Goal: Task Accomplishment & Management: Use online tool/utility

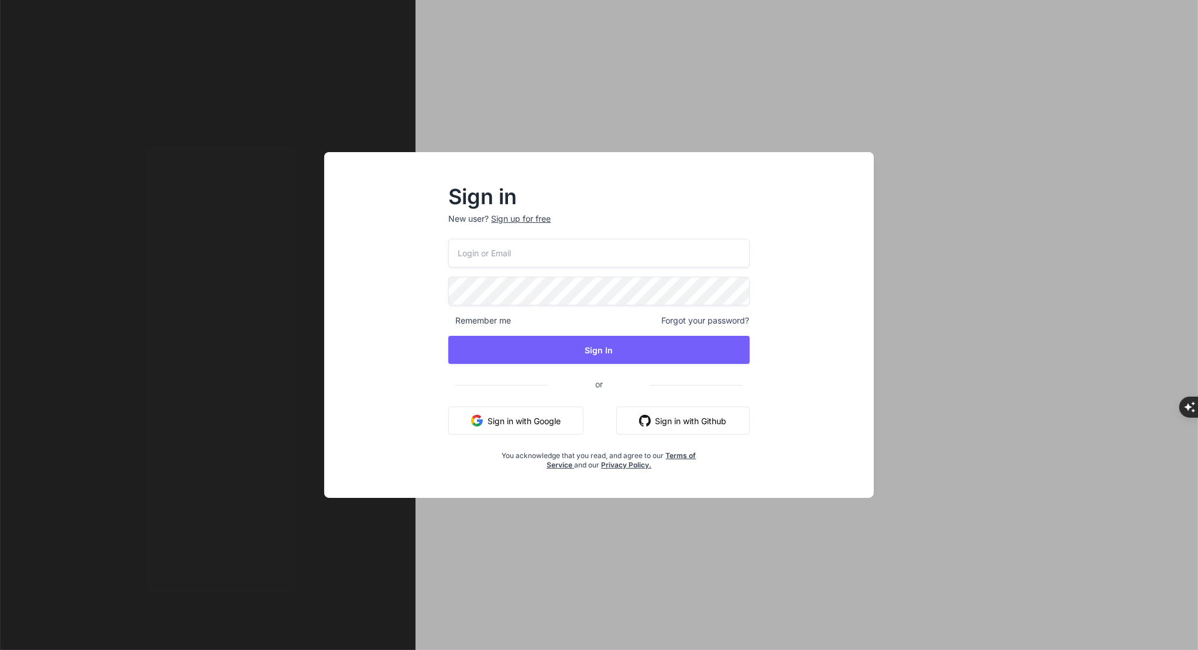
click at [532, 419] on button "Sign in with Google" at bounding box center [515, 421] width 135 height 28
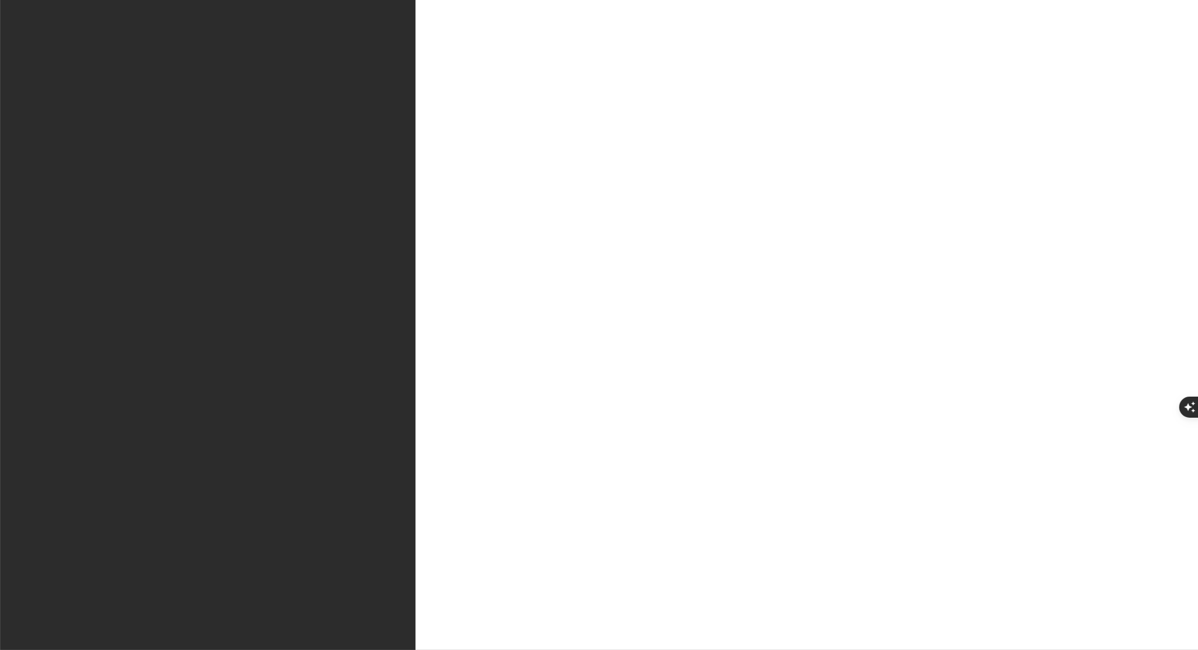
type textarea "x"
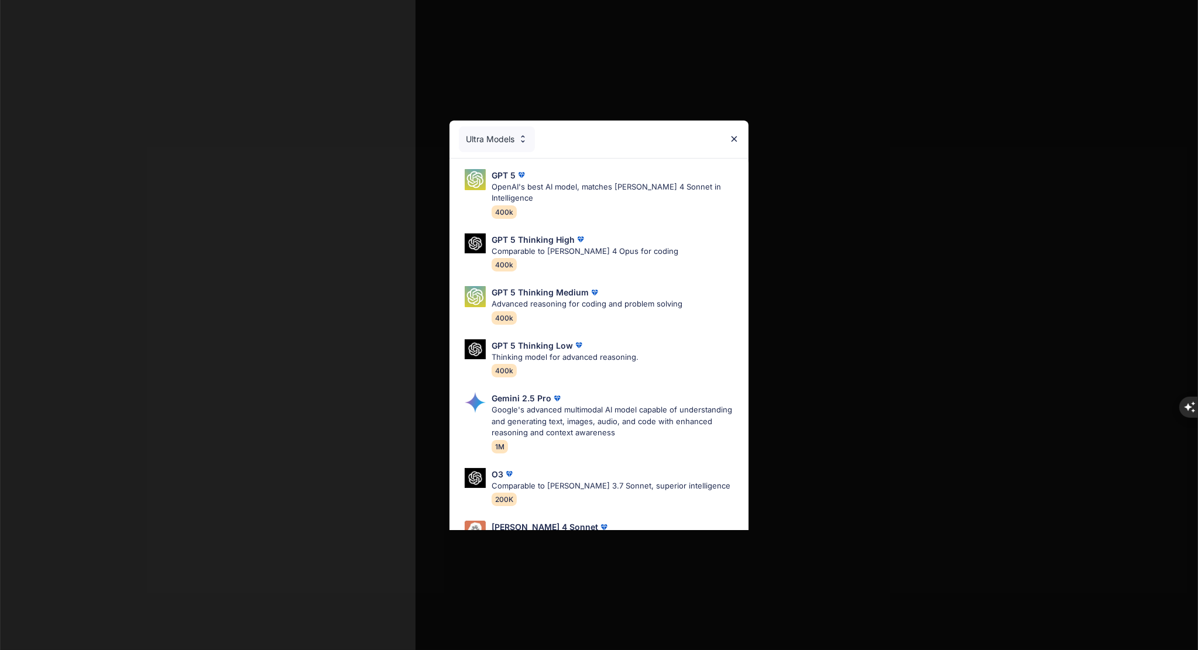
click at [621, 201] on div "GPT 5 OpenAI's best AI model, matches [PERSON_NAME] 4 Sonnet in Intelligence 40…" at bounding box center [616, 193] width 248 height 49
type textarea "x"
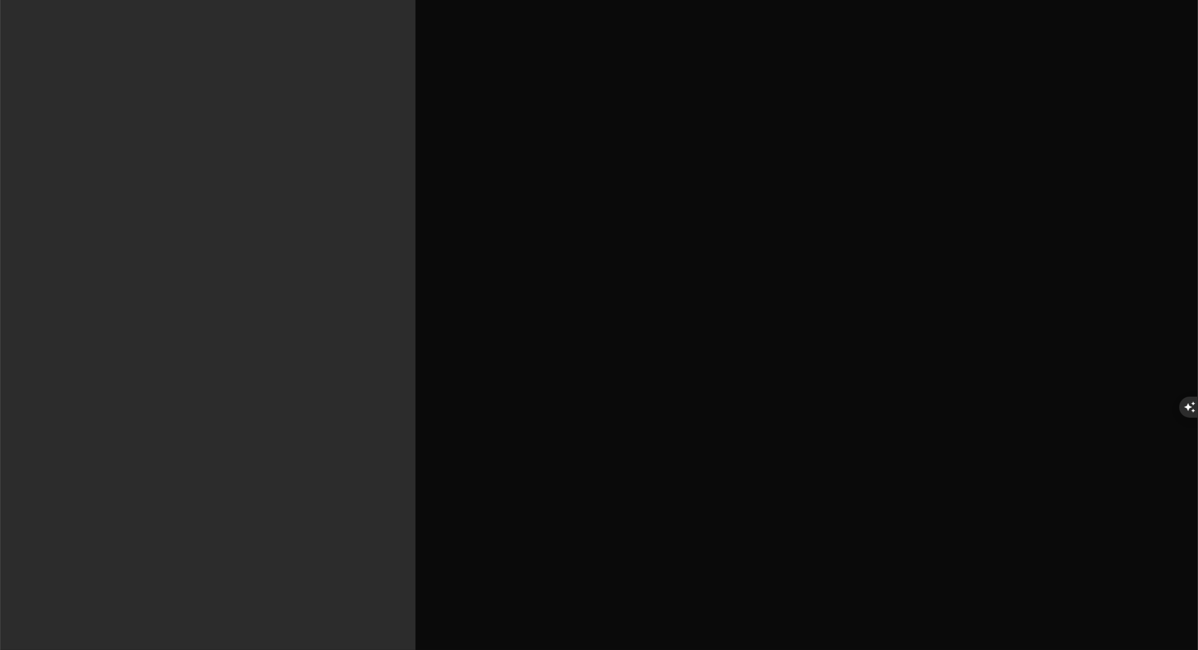
type textarea "h"
type textarea "x"
type textarea "hu"
type textarea "x"
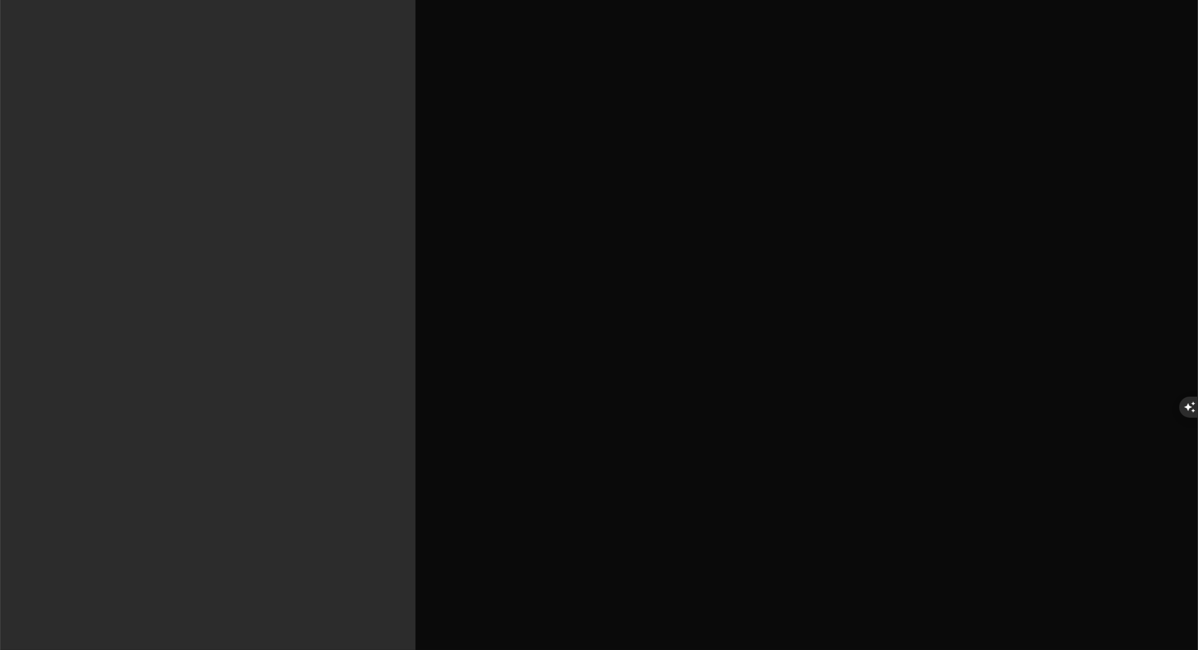
type textarea "hur"
type textarea "x"
type textarea "hur"
type textarea "x"
type textarea "hur k"
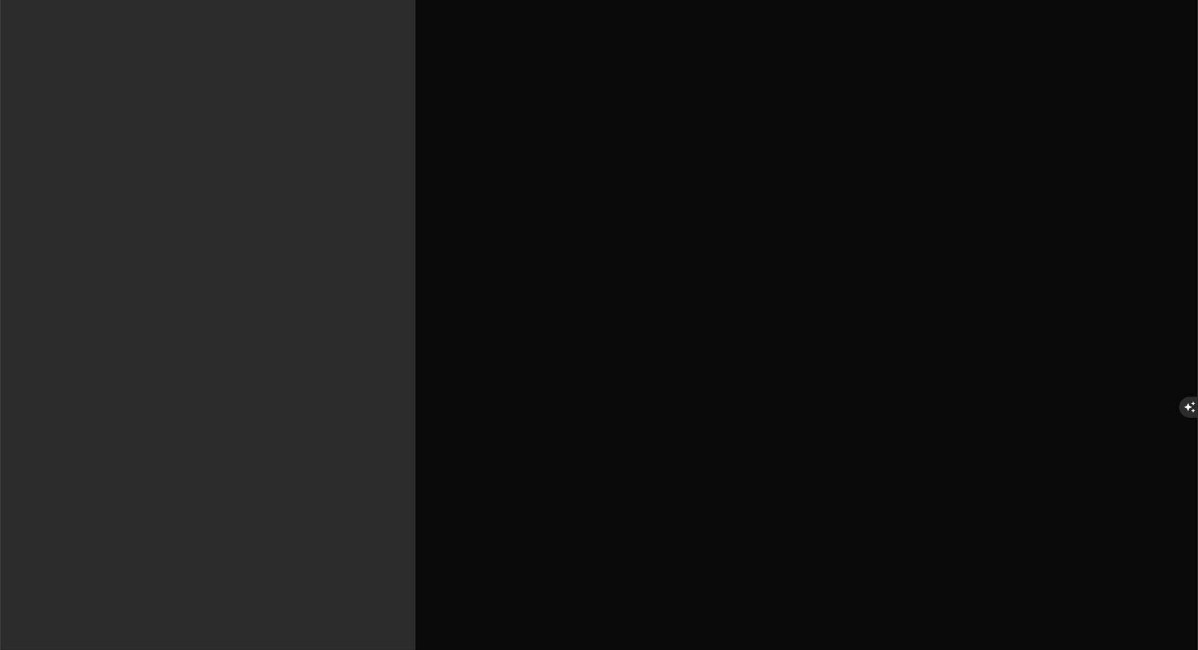
type textarea "x"
type textarea "hur"
type textarea "x"
type textarea "hur s"
type textarea "x"
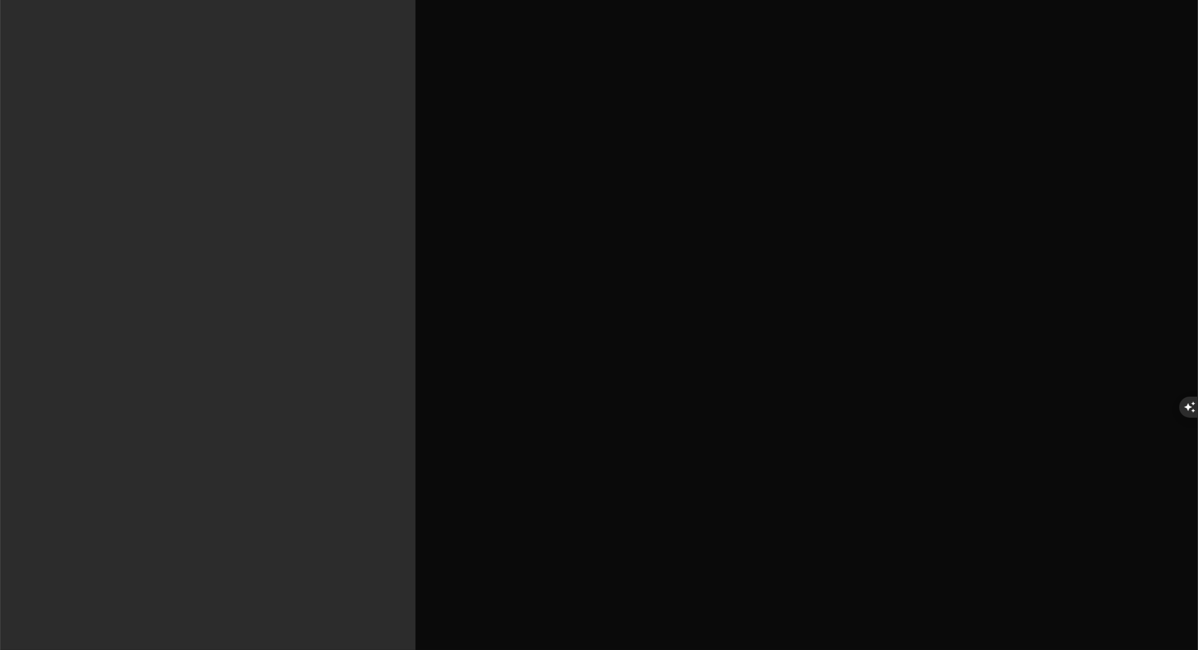
type textarea "hur sk"
type textarea "x"
type textarea "hur ska"
type textarea "x"
type textarea "hur ska"
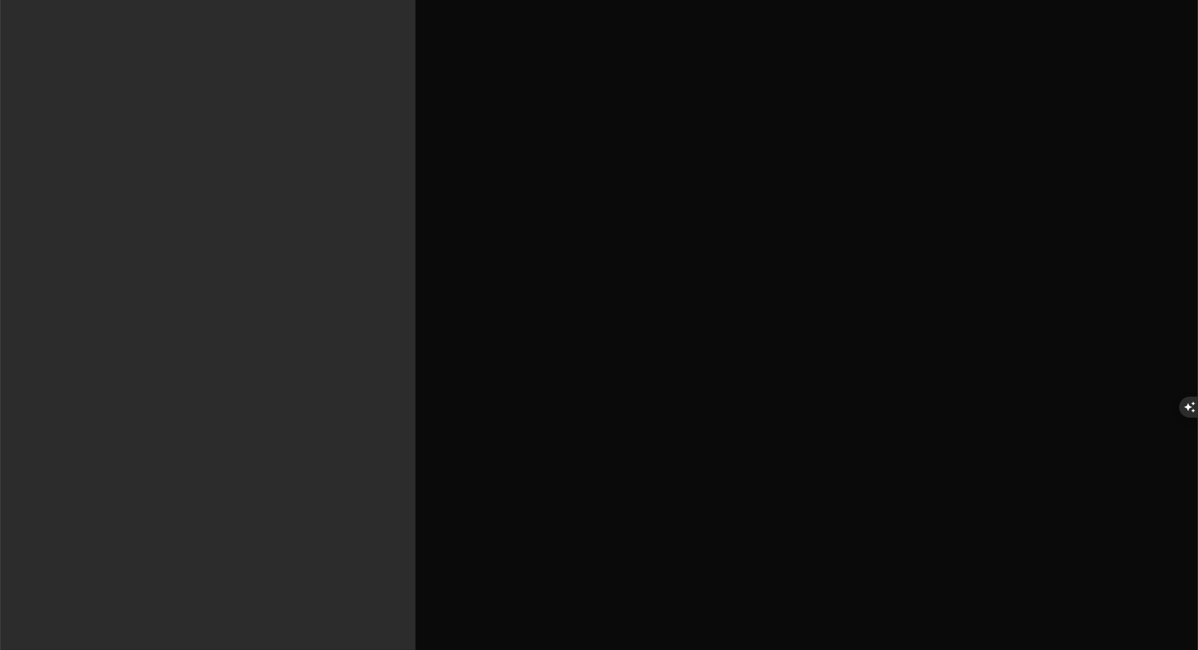
type textarea "x"
type textarea "hur ska j"
type textarea "x"
type textarea "hur ska ja"
type textarea "x"
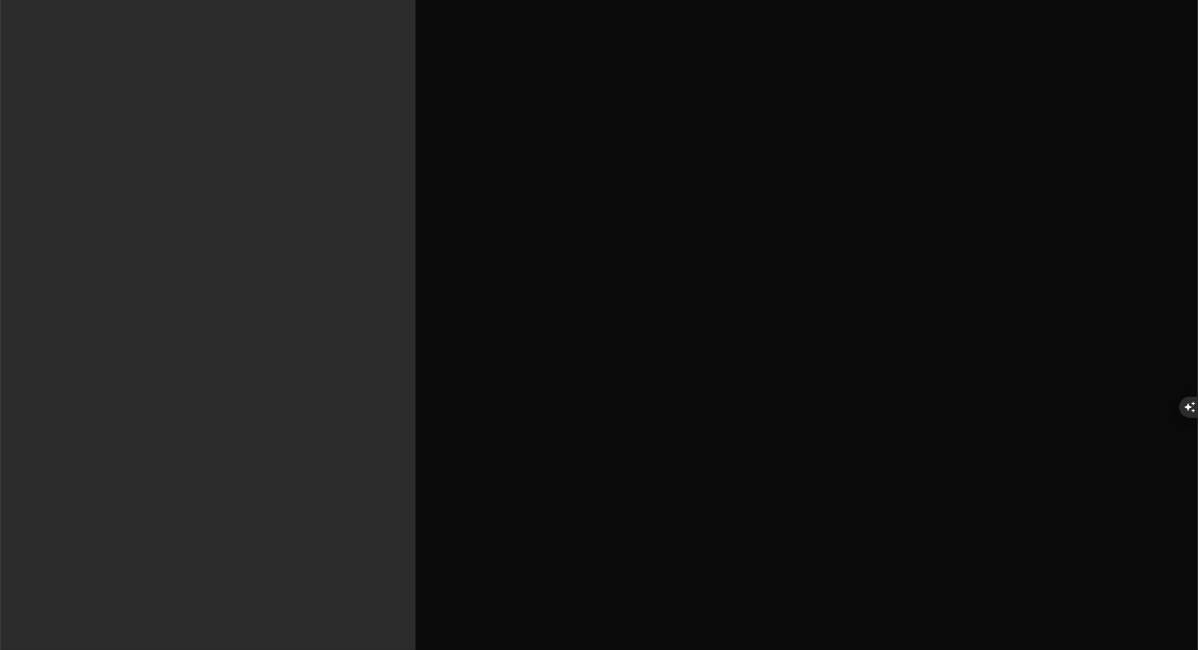
type textarea "hur ska jag"
type textarea "x"
type textarea "hur ska jag"
type textarea "x"
type textarea "hur ska jag t"
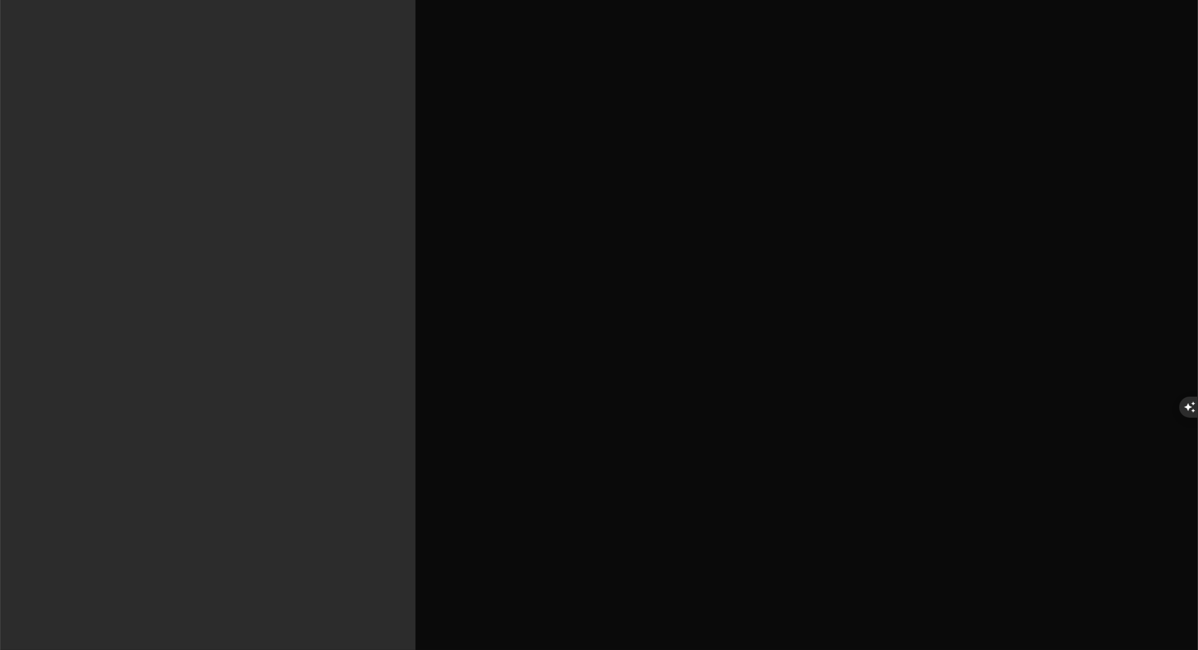
type textarea "x"
type textarea "hur ska jag tä"
type textarea "x"
type textarea "hur ska jag tän"
type textarea "x"
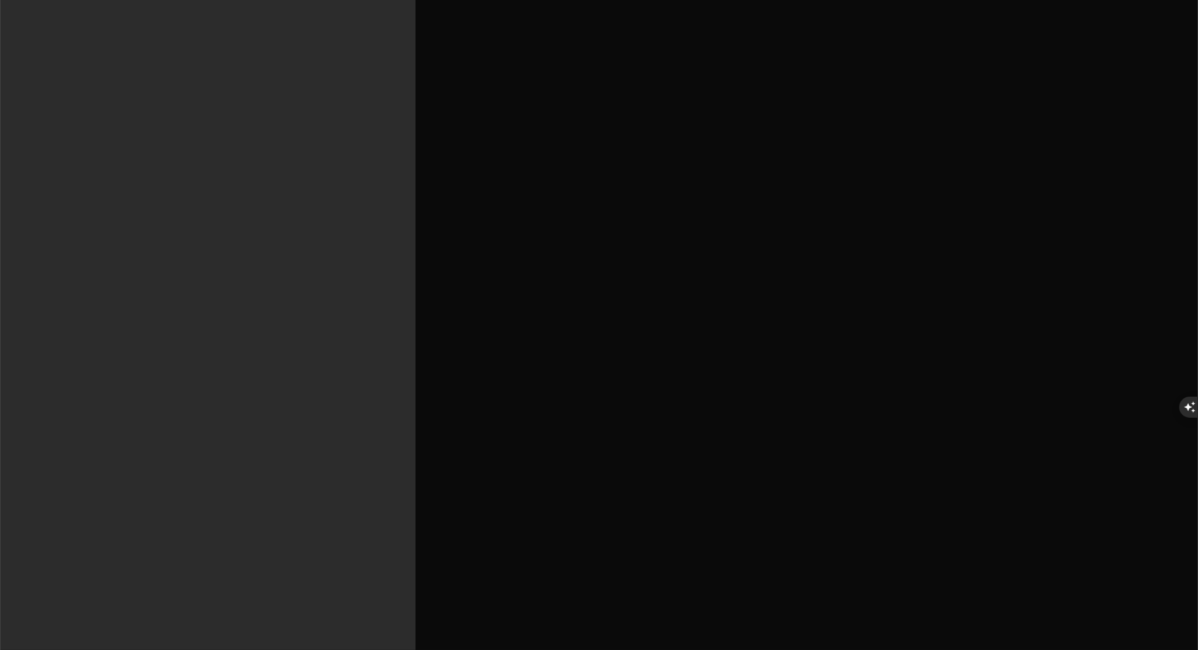
type textarea "hur ska jag tänk"
type textarea "x"
type textarea "hur ska jag tänka"
type textarea "x"
type textarea "hur ska jag tänka"
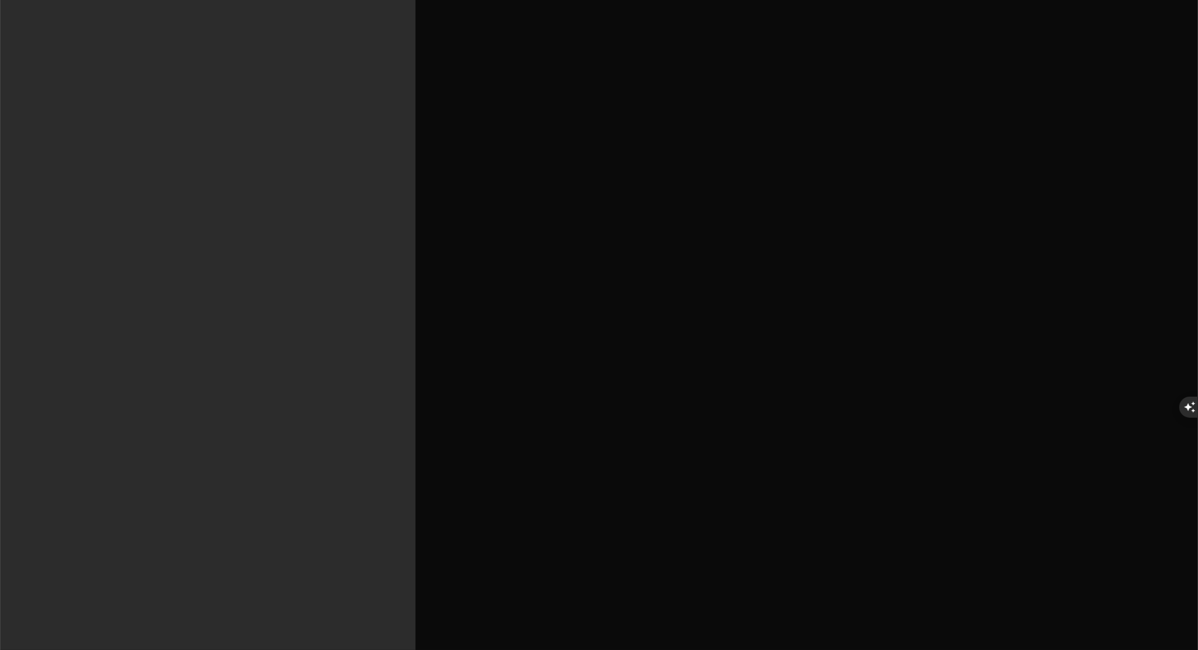
type textarea "x"
type textarea "hur ska jag tänka o"
type textarea "x"
type textarea "hur ska jag tänka om"
type textarea "x"
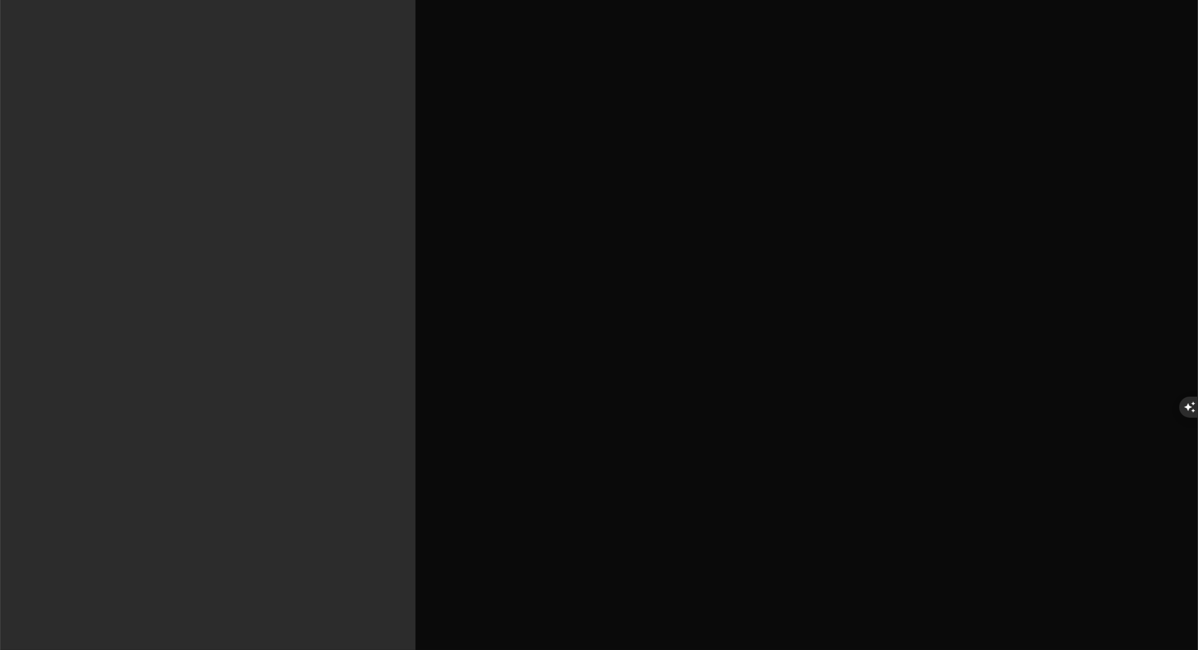
type textarea "hur ska jag tänka om"
type textarea "x"
type textarea "hur ska jag tänka om j"
type textarea "x"
type textarea "hur ska jag tänka om ja"
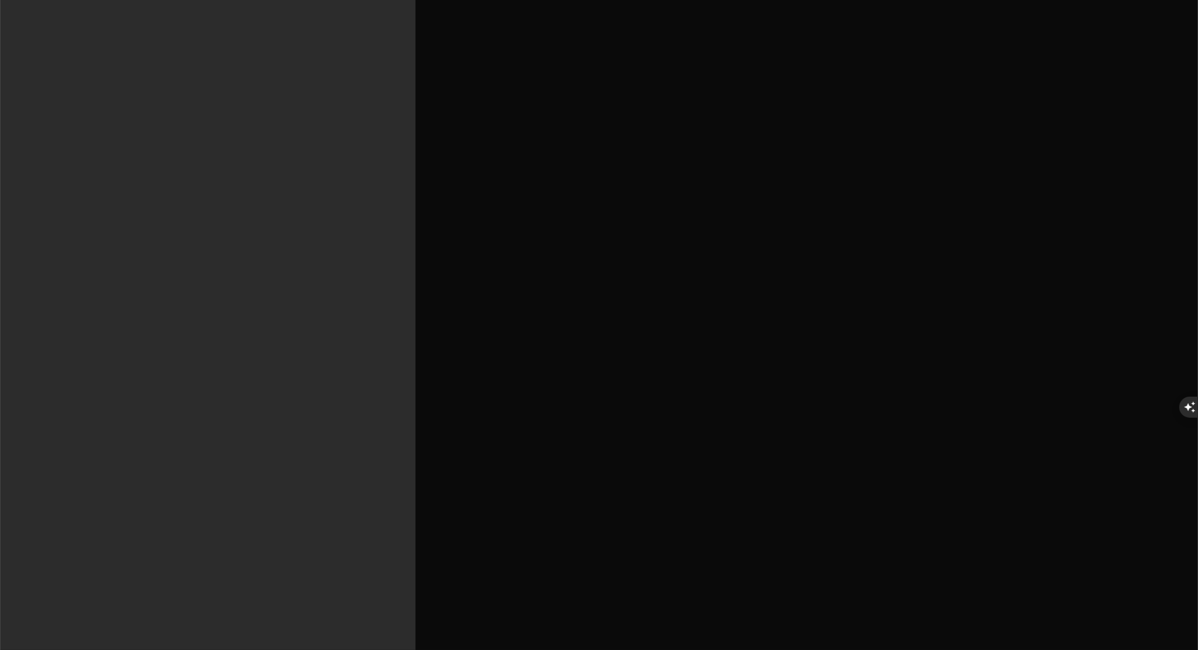
type textarea "x"
type textarea "hur ska jag tänka om jag"
type textarea "x"
type textarea "hur ska jag tänka om jag"
type textarea "x"
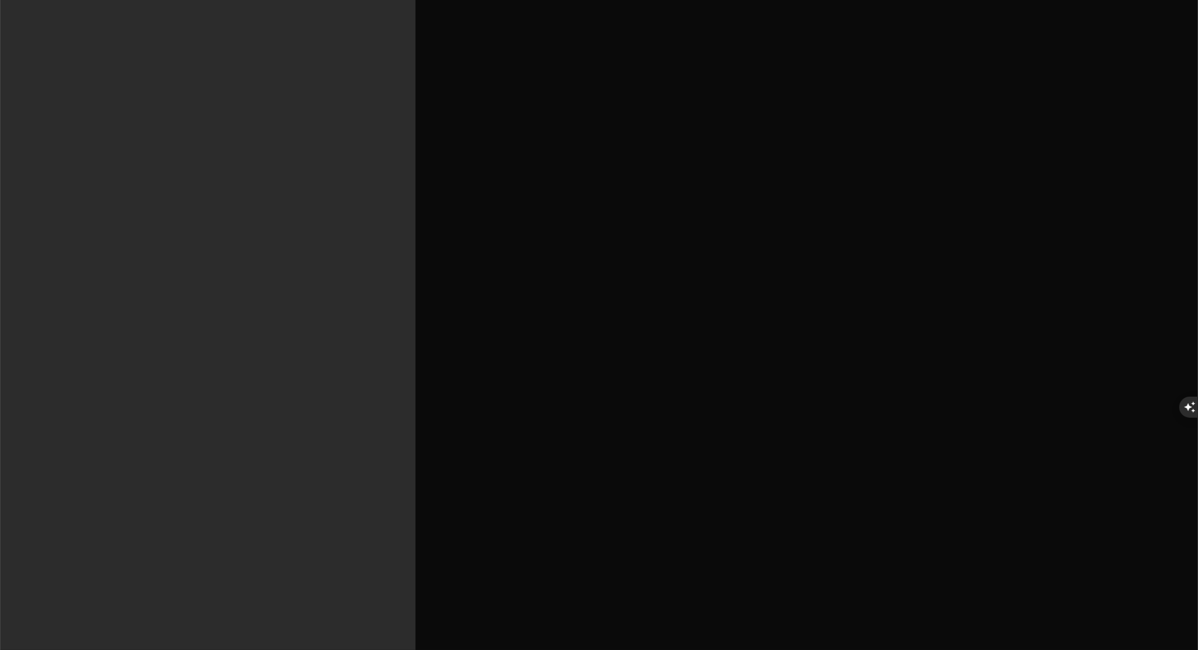
type textarea "hur ska jag tänka om jag v"
type textarea "x"
type textarea "hur ska jag tänka om jag vi"
type textarea "x"
type textarea "hur ska jag tänka om jag vil"
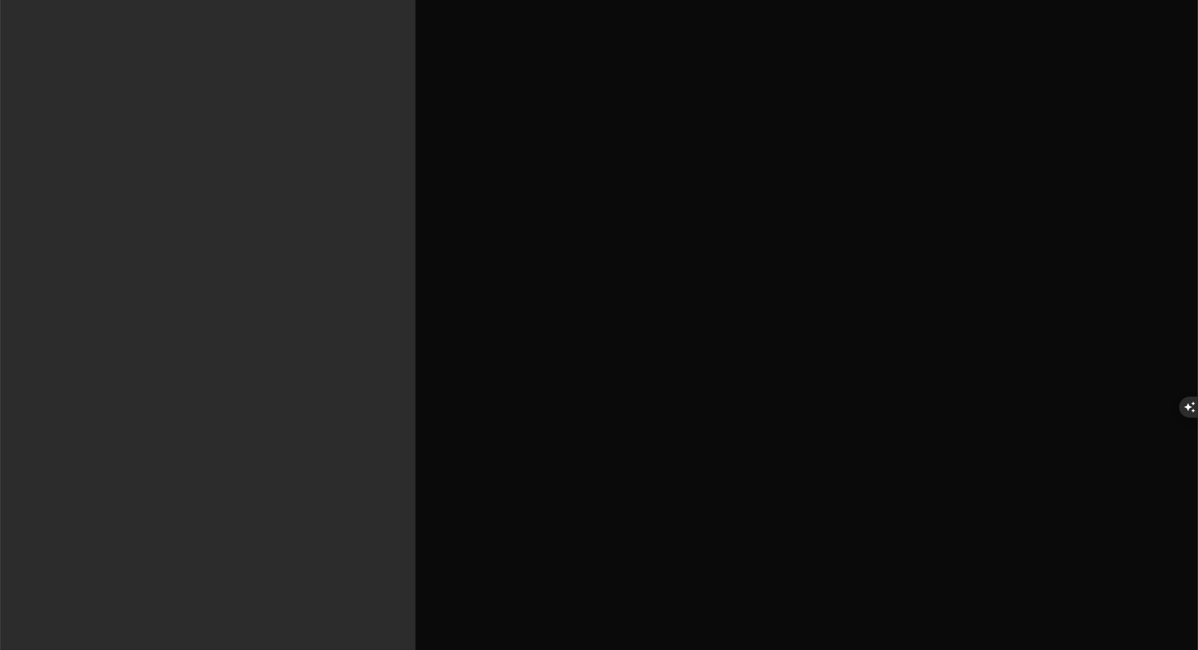
type textarea "x"
type textarea "hur ska jag tänka om jag vill"
type textarea "x"
type textarea "hur ska jag tänka om jag vill"
type textarea "x"
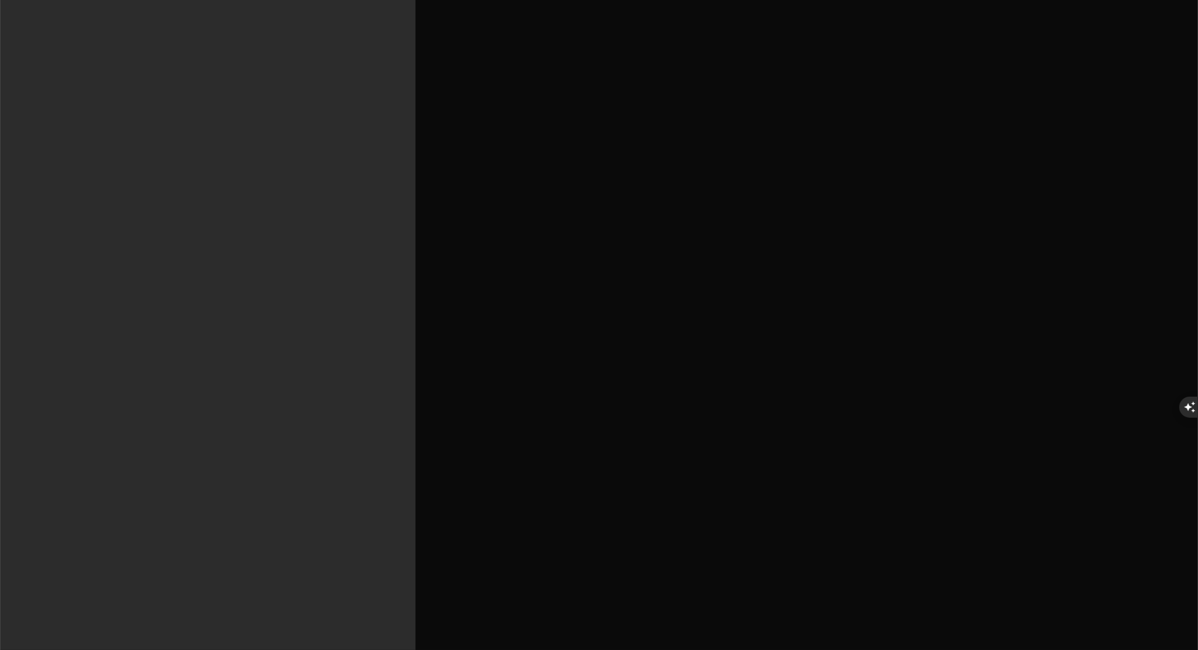
type textarea "hur ska jag tänka om jag vill b"
type textarea "x"
type textarea "hur ska jag tänka om jag vill by"
type textarea "x"
type textarea "hur ska jag tänka om jag vill byg"
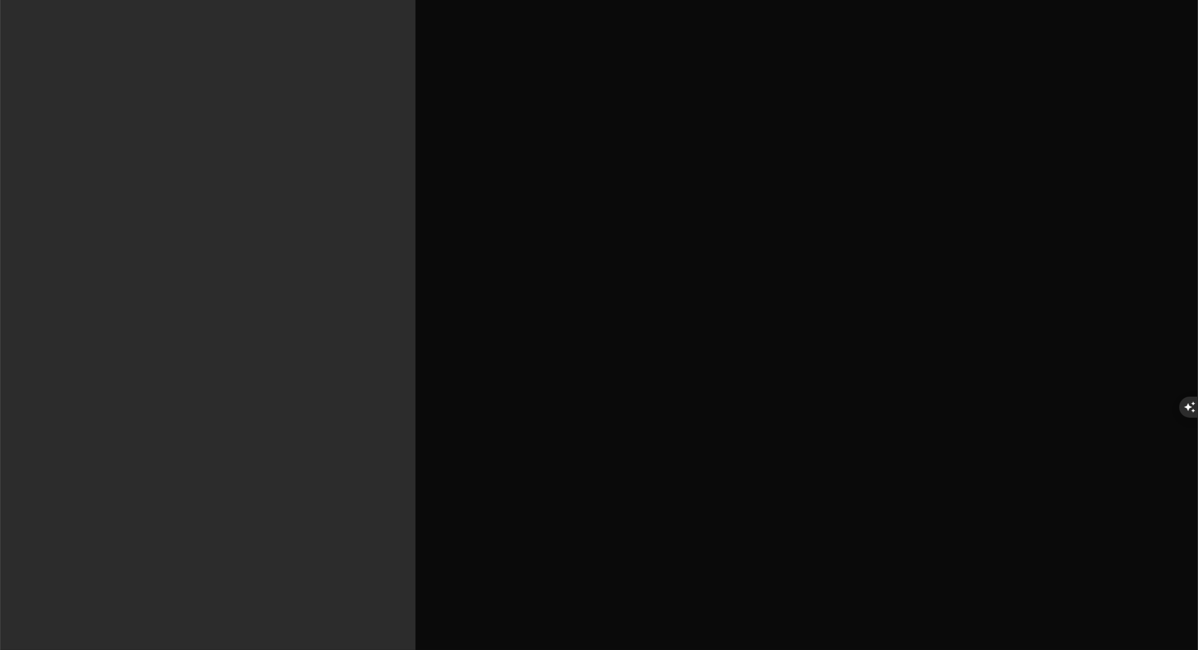
type textarea "x"
type textarea "hur ska jag tänka om jag vill bygg"
type textarea "x"
type textarea "hur ska jag tänka om jag vill bygga"
type textarea "x"
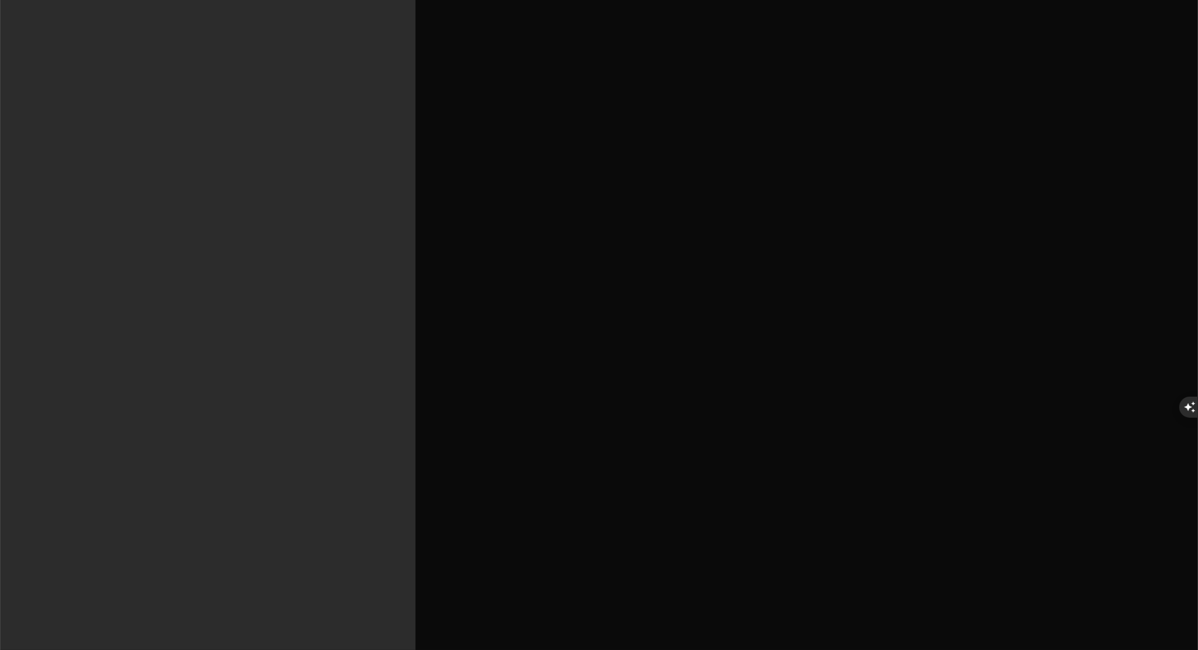
type textarea "hur ska jag tänka om jag vill bygga"
type textarea "x"
type textarea "hur ska jag tänka om jag vill bygga e"
type textarea "x"
type textarea "hur ska jag tänka om jag vill bygga en"
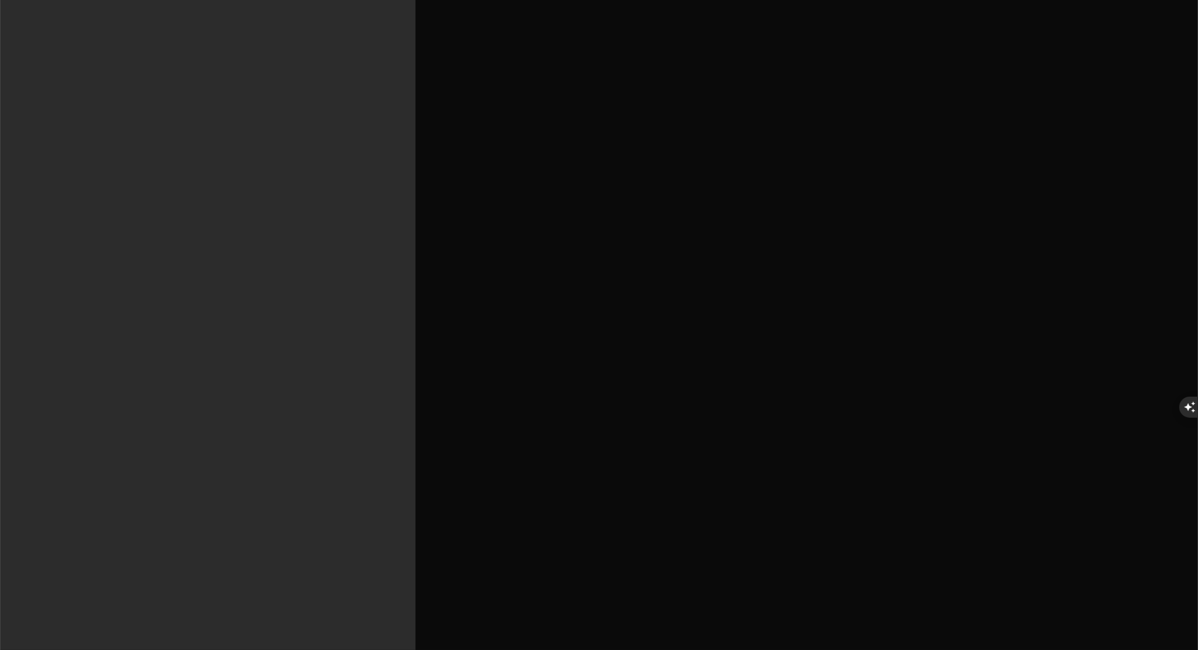
type textarea "x"
type textarea "hur ska jag tänka om jag vill bygga en"
type textarea "x"
type textarea "hur ska jag tänka om jag vill bygga en a"
type textarea "x"
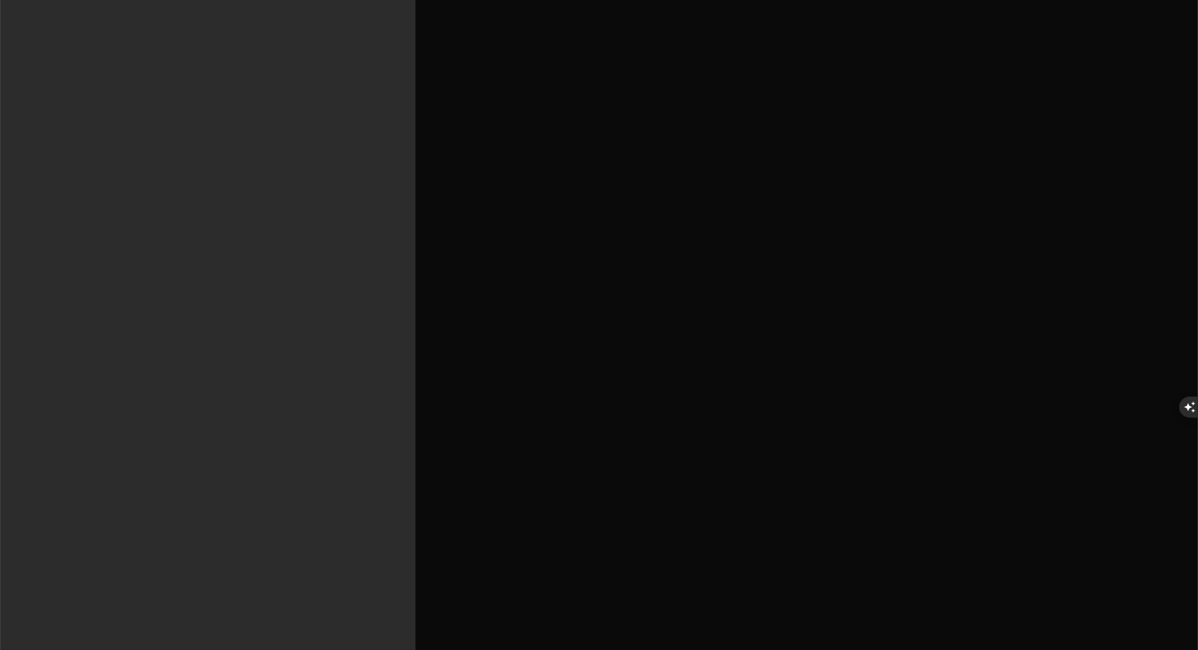
type textarea "hur ska jag tänka om jag vill bygga en ag"
type textarea "x"
type textarea "hur ska jag tänka om jag vill bygga en age"
type textarea "x"
type textarea "hur ska jag tänka om jag vill bygga en [GEOGRAPHIC_DATA]"
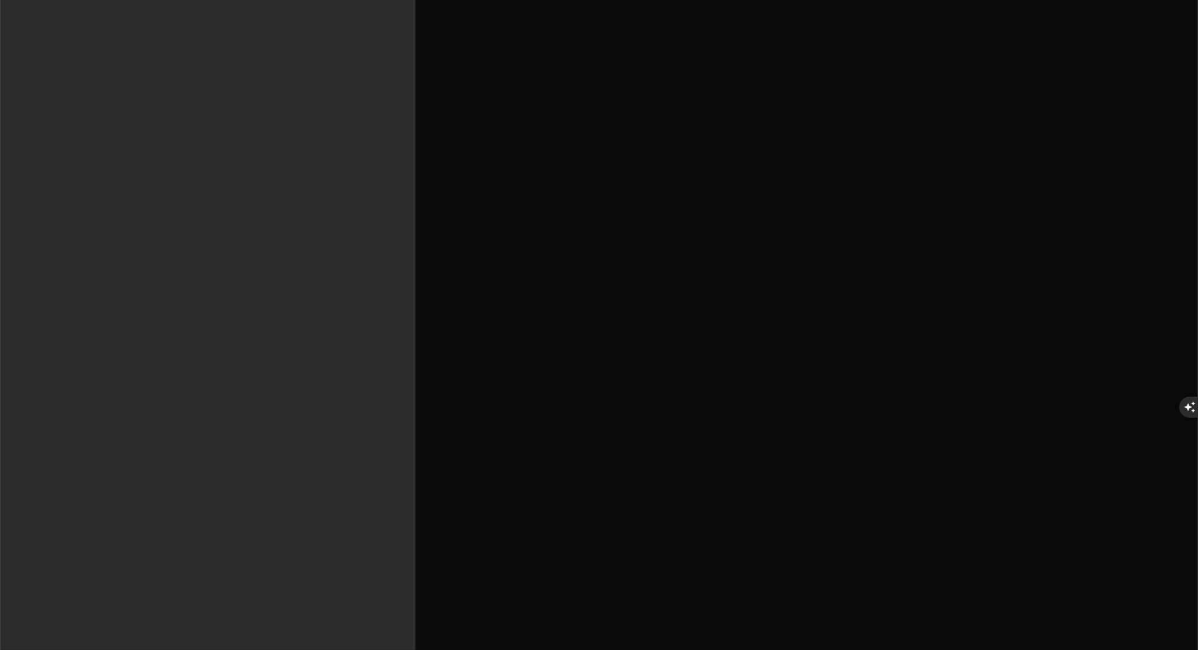
type textarea "x"
type textarea "hur ska jag tänka om jag vill bygga en agent"
type textarea "x"
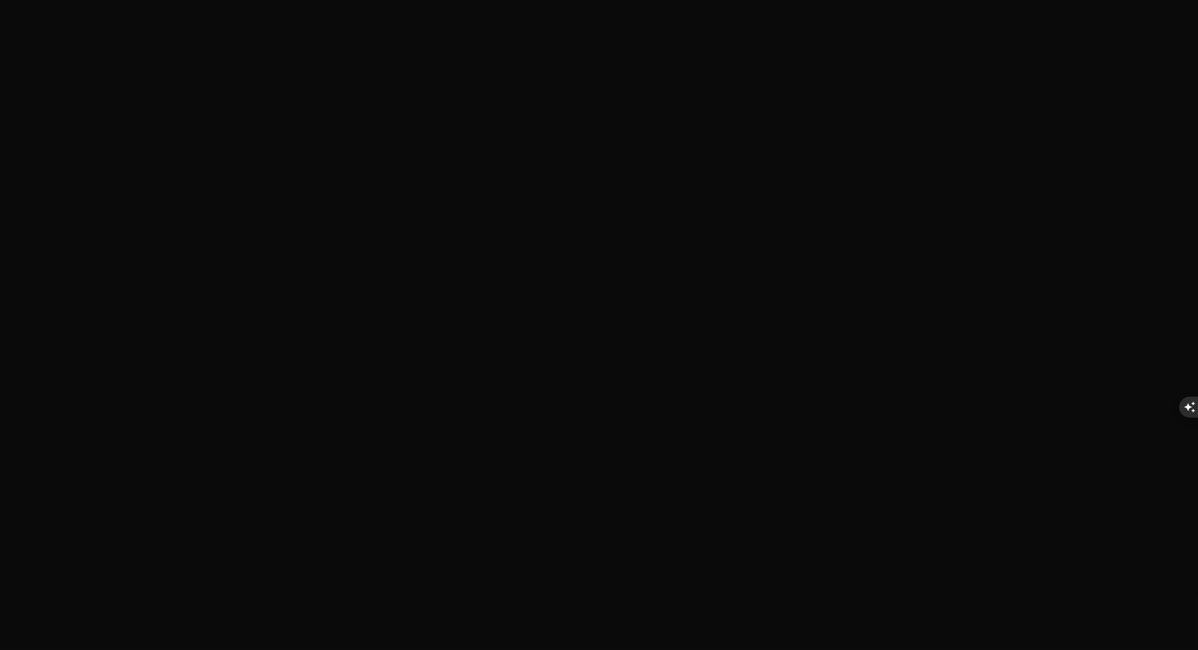
type textarea "hur ska jag tänka om jag vill bygga en agent"
type textarea "x"
type textarea "hur ska jag tänka om jag vill bygga en agent s"
type textarea "x"
type textarea "hur ska jag tänka om jag vill bygga en agent so"
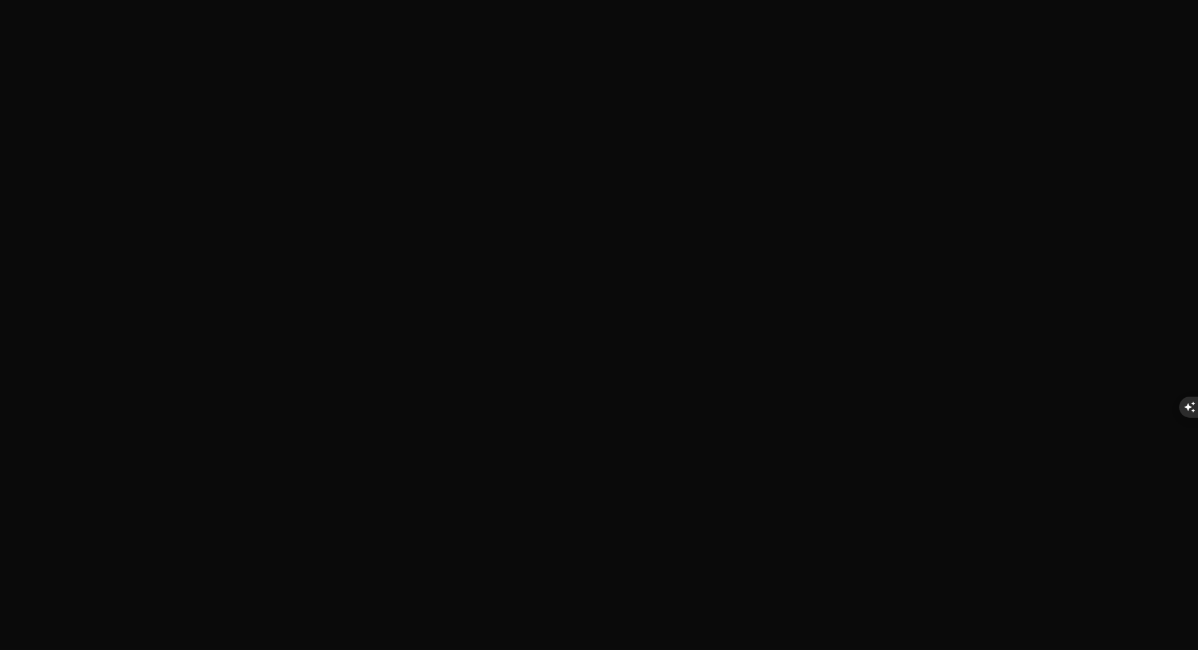
type textarea "x"
type textarea "hur ska jag tänka om jag vill bygga en agent som"
type textarea "x"
type textarea "hur ska jag tänka om jag vill bygga en agent som"
type textarea "x"
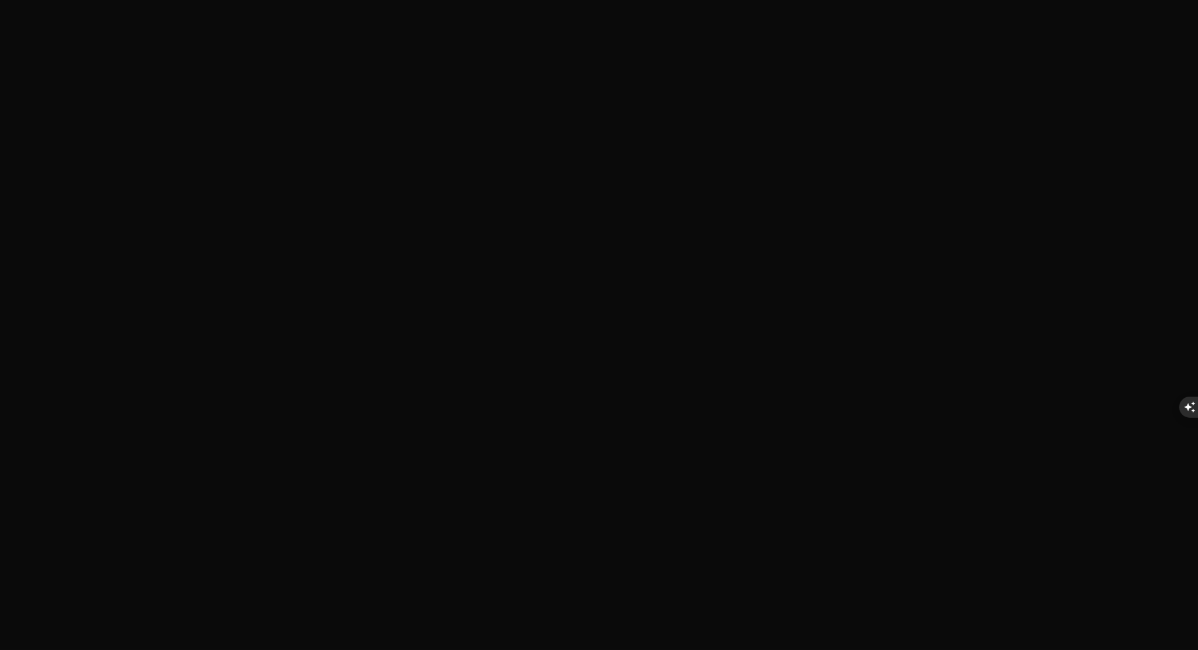
type textarea "hur ska jag tänka om jag vill bygga en agent som h"
type textarea "x"
type textarea "hur ska jag tänka om jag vill bygga en agent som ha"
type textarea "x"
type textarea "hur ska jag tänka om jag vill bygga en agent som har"
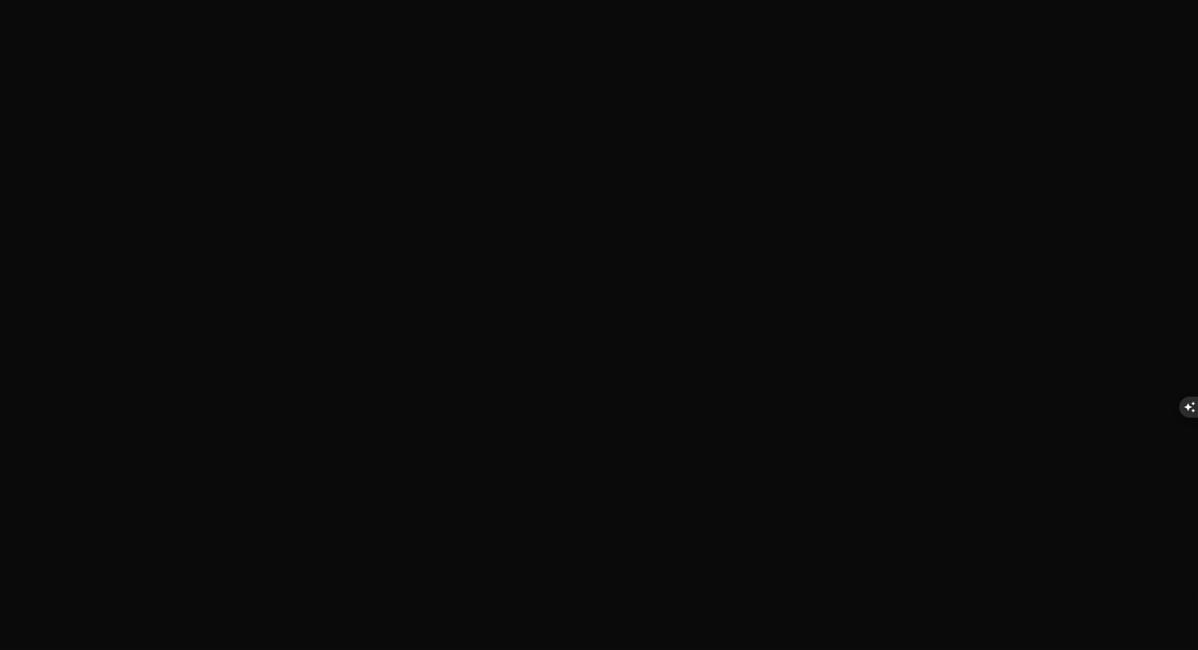
type textarea "x"
type textarea "hur ska jag tänka om jag vill bygga en agent som har"
type textarea "x"
type textarea "hur ska jag tänka om jag vill bygga en agent som har t"
type textarea "x"
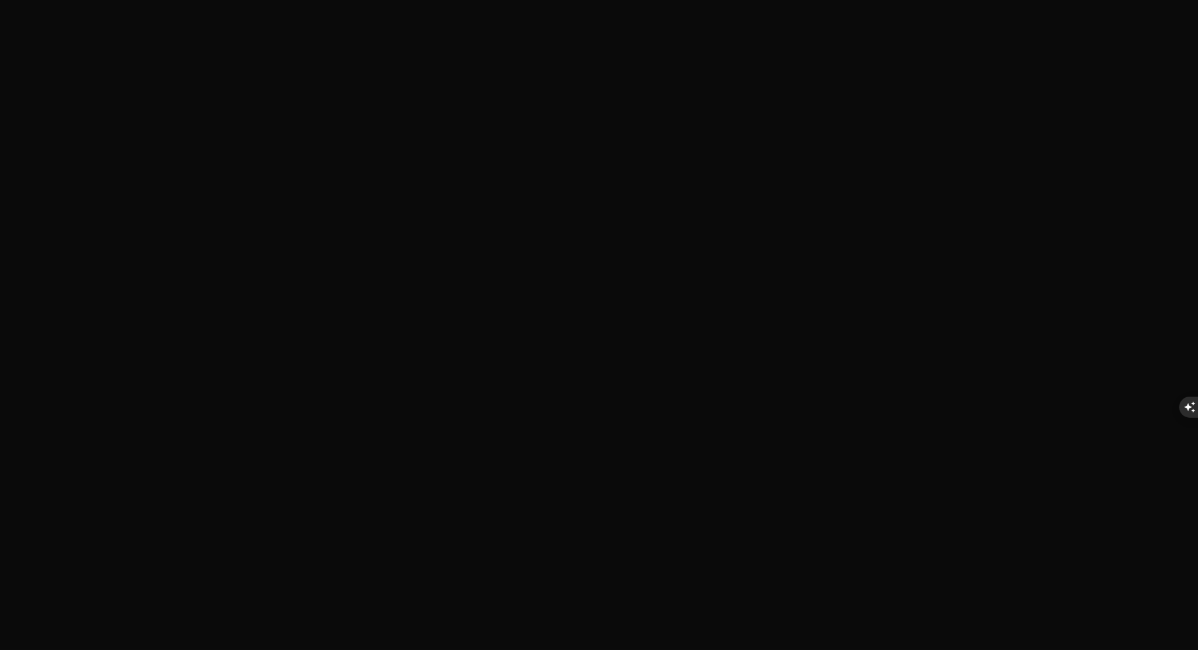
type textarea "hur ska jag tänka om jag vill bygga en agent som har ti"
type textarea "x"
type textarea "hur ska jag tänka om jag vill bygga en agent som har til"
type textarea "x"
type textarea "hur ska jag tänka om jag vill bygga en agent som har till"
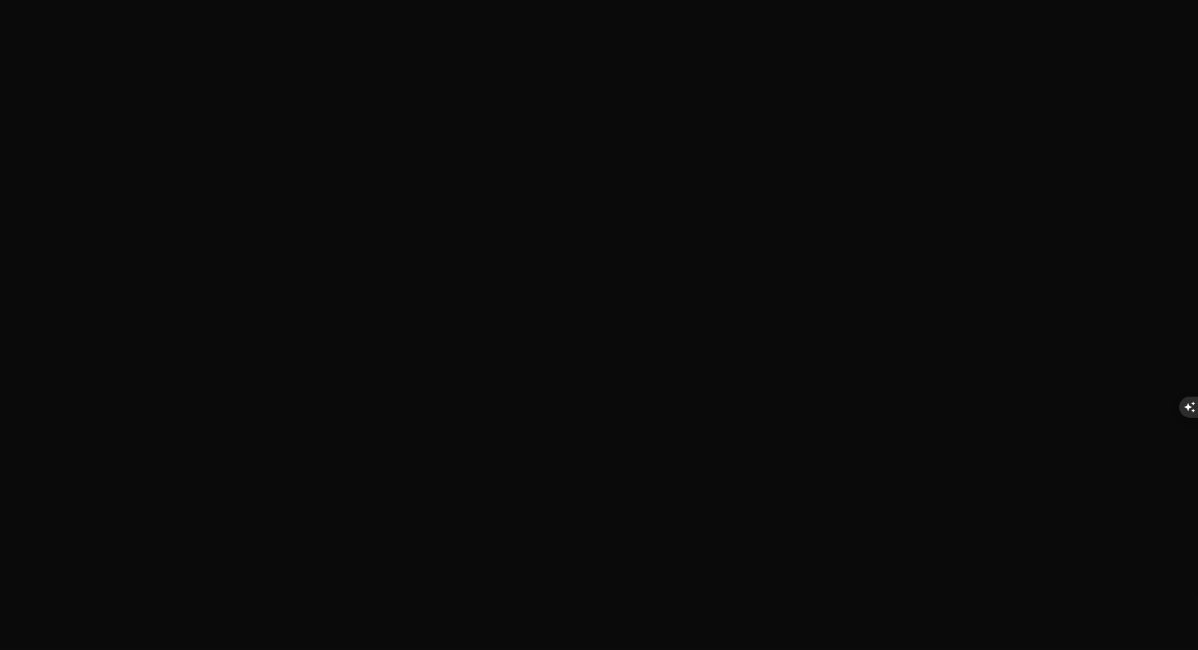
type textarea "x"
type textarea "hur ska jag tänka om jag vill bygga en agent som har tillg"
type textarea "x"
type textarea "hur ska jag tänka om jag vill bygga en agent som har tillgå"
type textarea "x"
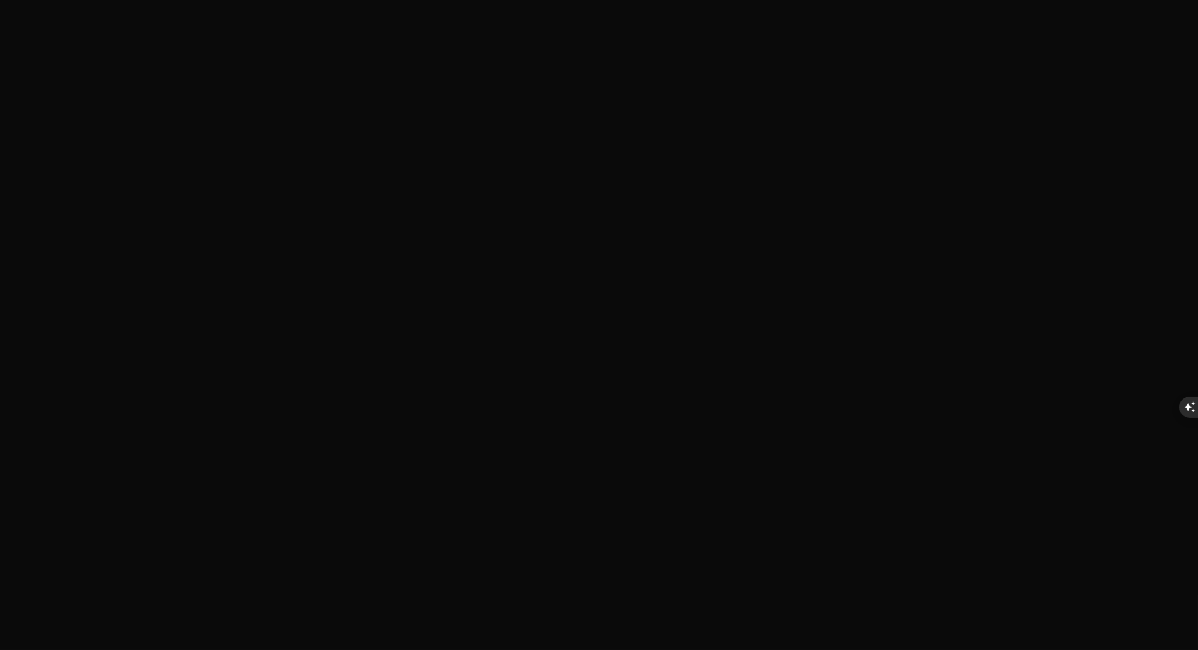
type textarea "hur ska jag tänka om jag vill bygga en agent som har tillgån"
type textarea "x"
type textarea "hur ska jag tänka om jag vill bygga en agent som har tillgång"
type textarea "x"
type textarea "hur ska jag tänka om jag vill bygga en agent som har tillgång"
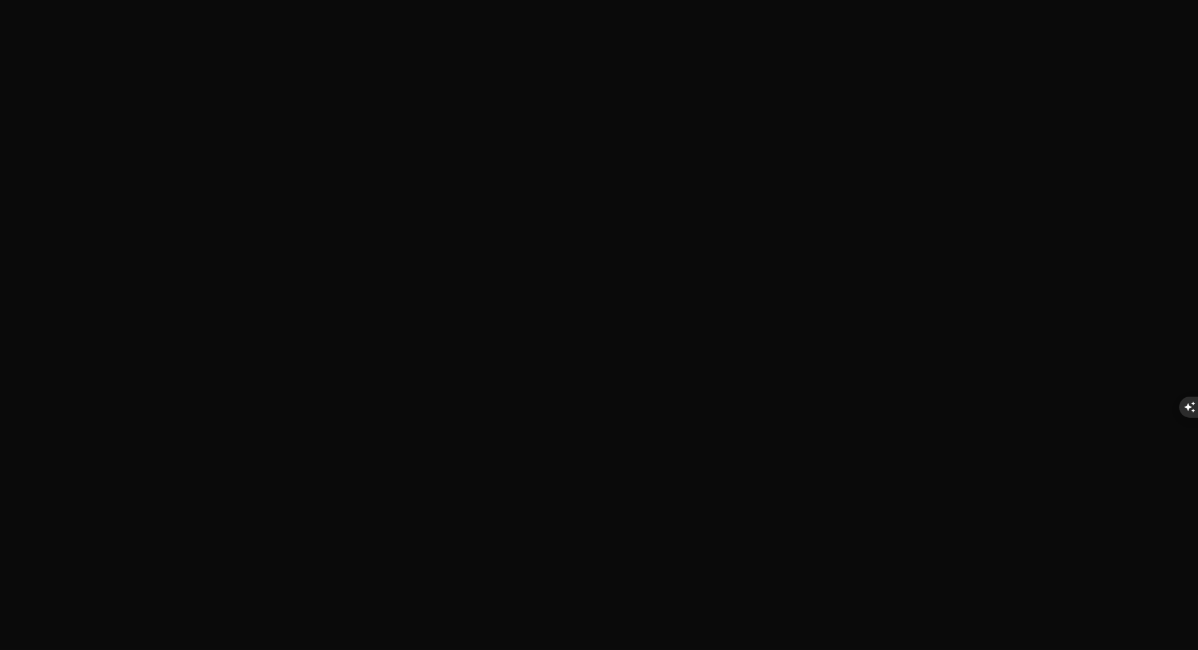
type textarea "x"
type textarea "hur ska jag tänka om jag vill bygga en agent som har tillgång t"
type textarea "x"
type textarea "hur ska jag tänka om jag vill bygga en agent som har tillgång ti"
type textarea "x"
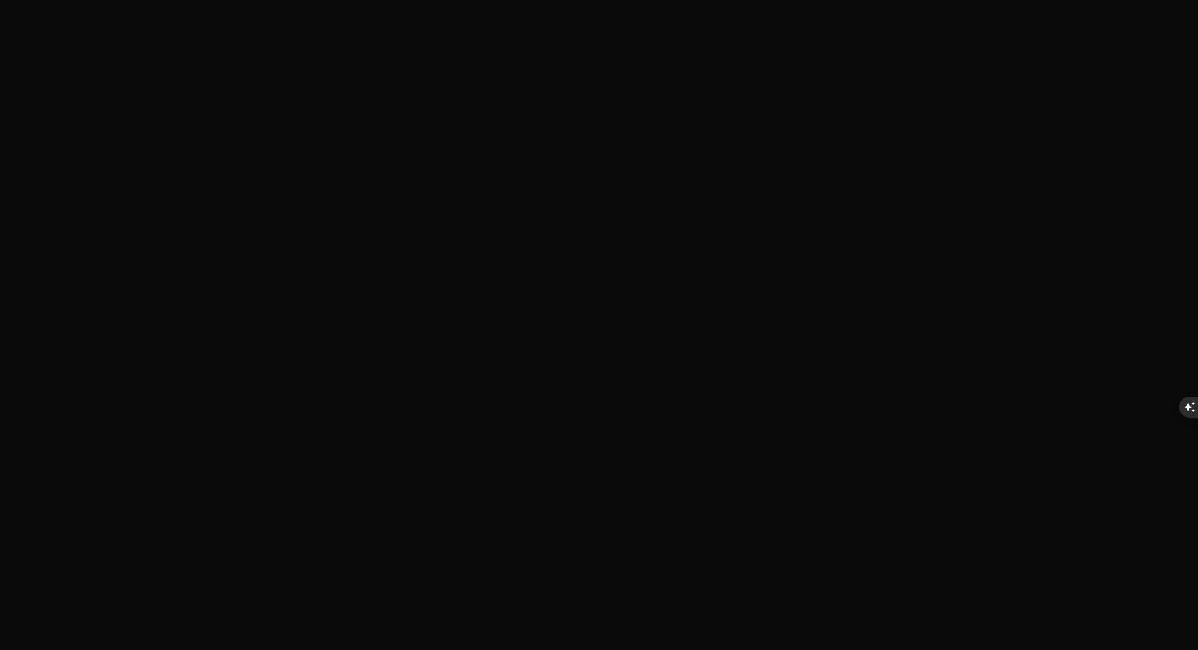
type textarea "hur ska jag tänka om jag vill bygga en agent som har tillgång til"
type textarea "x"
type textarea "hur ska jag tänka om jag vill bygga en agent som har tillgång till"
type textarea "x"
type textarea "hur ska jag tänka om jag vill bygga en agent som har tillgång till"
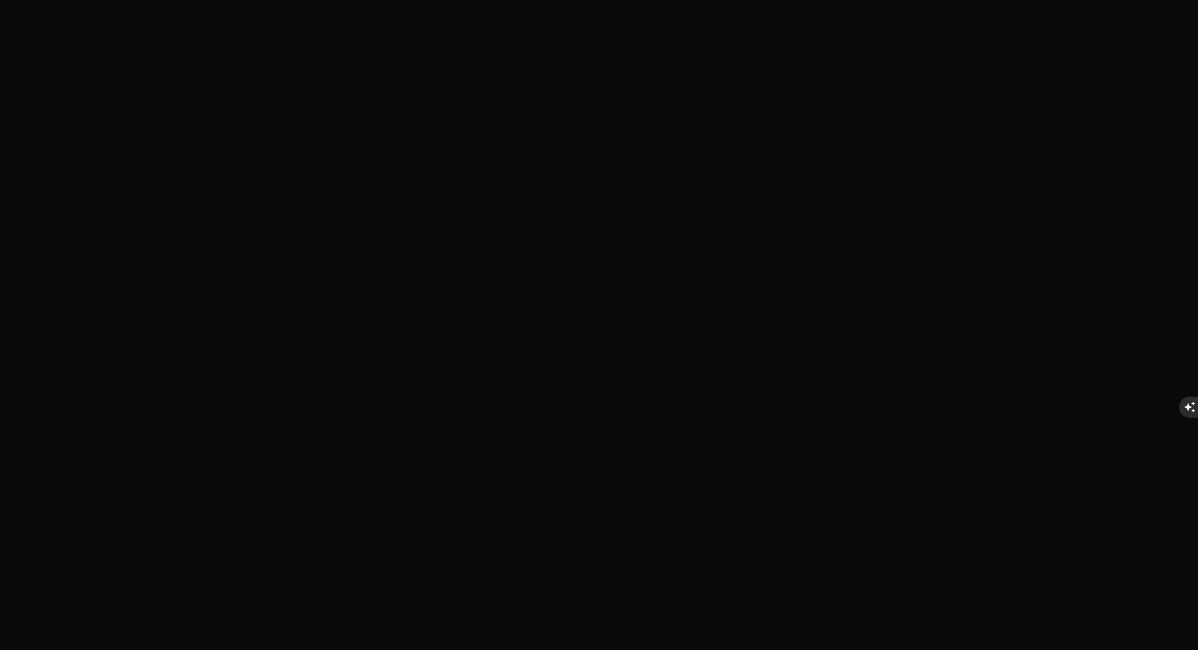
type textarea "x"
type textarea "hur ska jag tänka om jag vill bygga en agent som har tillgång till e"
type textarea "x"
type textarea "hur ska jag tänka om jag vill bygga en agent som har tillgång till en"
type textarea "x"
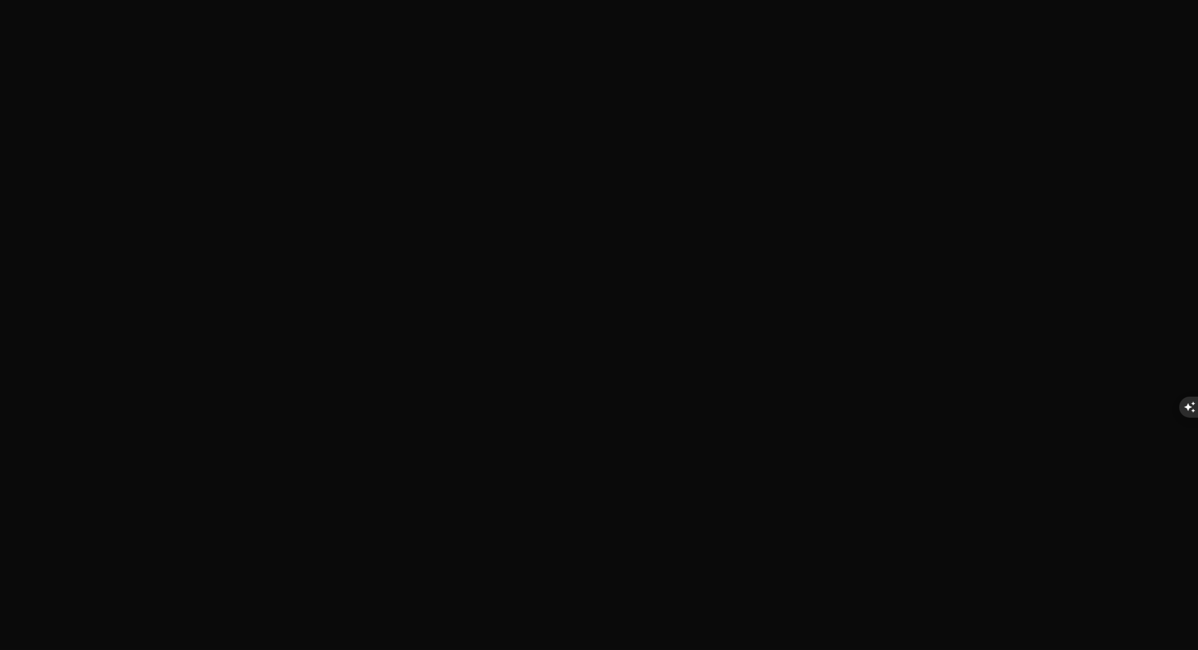
type textarea "hur ska jag tänka om jag vill bygga en agent som har tillgång till en"
type textarea "x"
type textarea "hur ska jag tänka om jag vill bygga en agent som har tillgång till en v"
type textarea "x"
type textarea "hur ska jag tänka om jag vill bygga en agent som har tillgång till en ve"
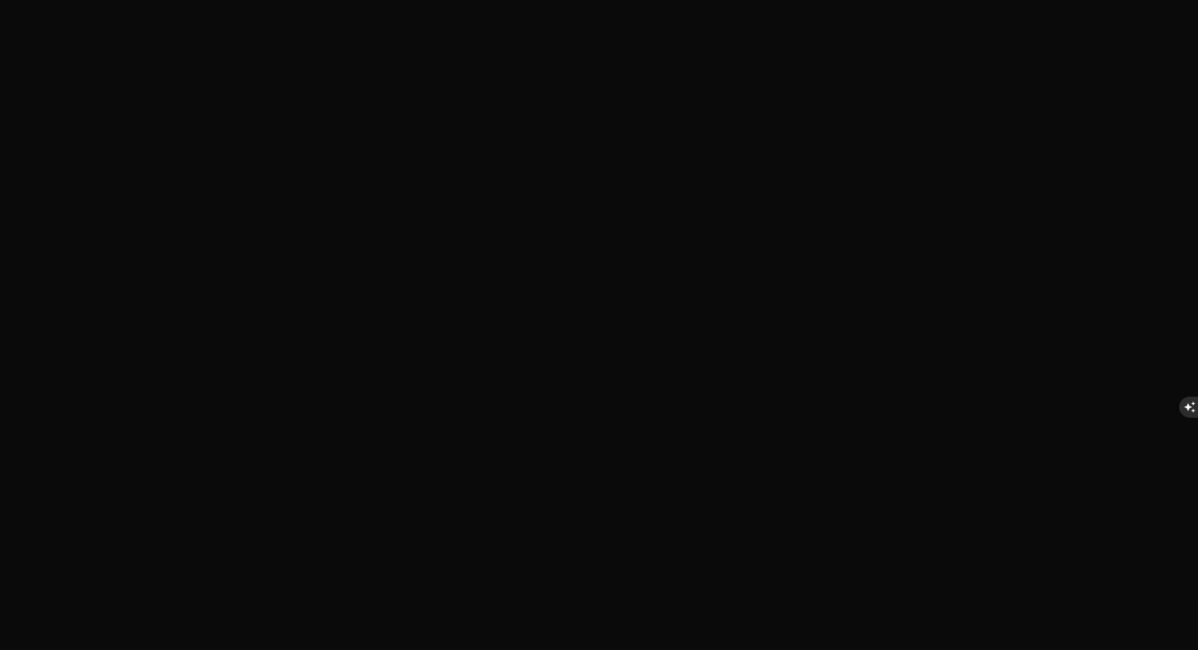
type textarea "x"
type textarea "hur ska jag tänka om jag vill bygga en agent som har tillgång till en vec"
type textarea "x"
type textarea "hur ska jag tänka om jag vill bygga en agent som har tillgång till en vect"
type textarea "x"
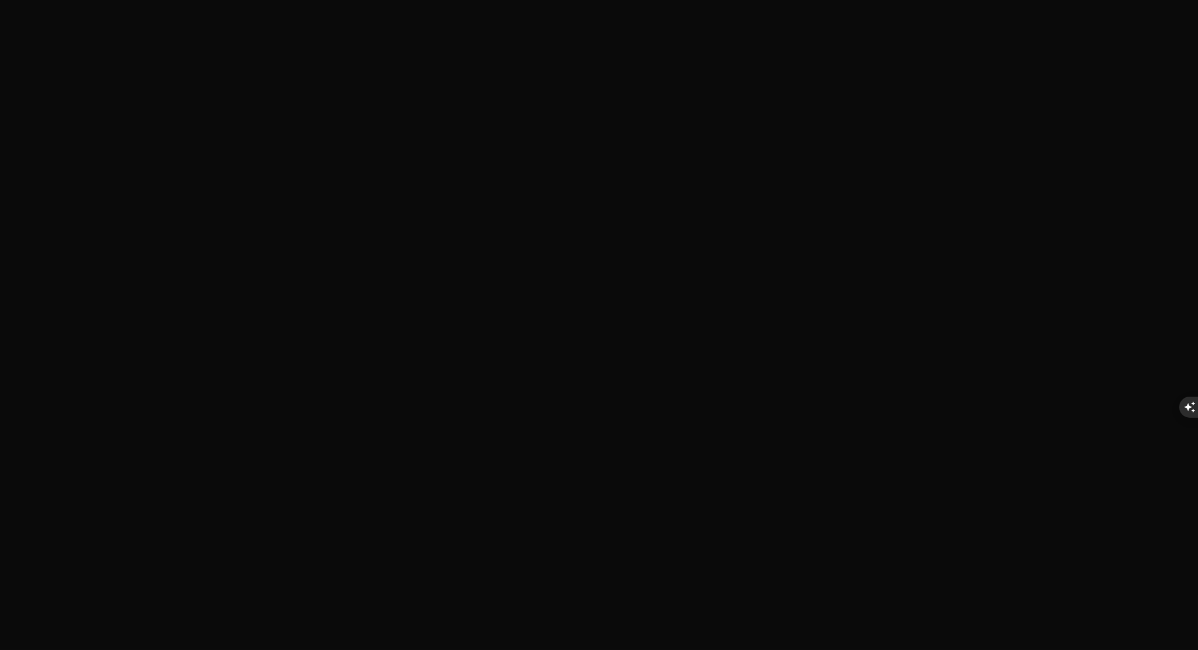
type textarea "hur ska jag tänka om jag vill bygga en agent som har tillgång till en vecto"
type textarea "x"
type textarea "hur ska jag tänka om jag vill bygga en agent som har tillgång till en vector"
type textarea "x"
type textarea "hur ska jag tänka om jag vill bygga en agent som har tillgång till en vectorb"
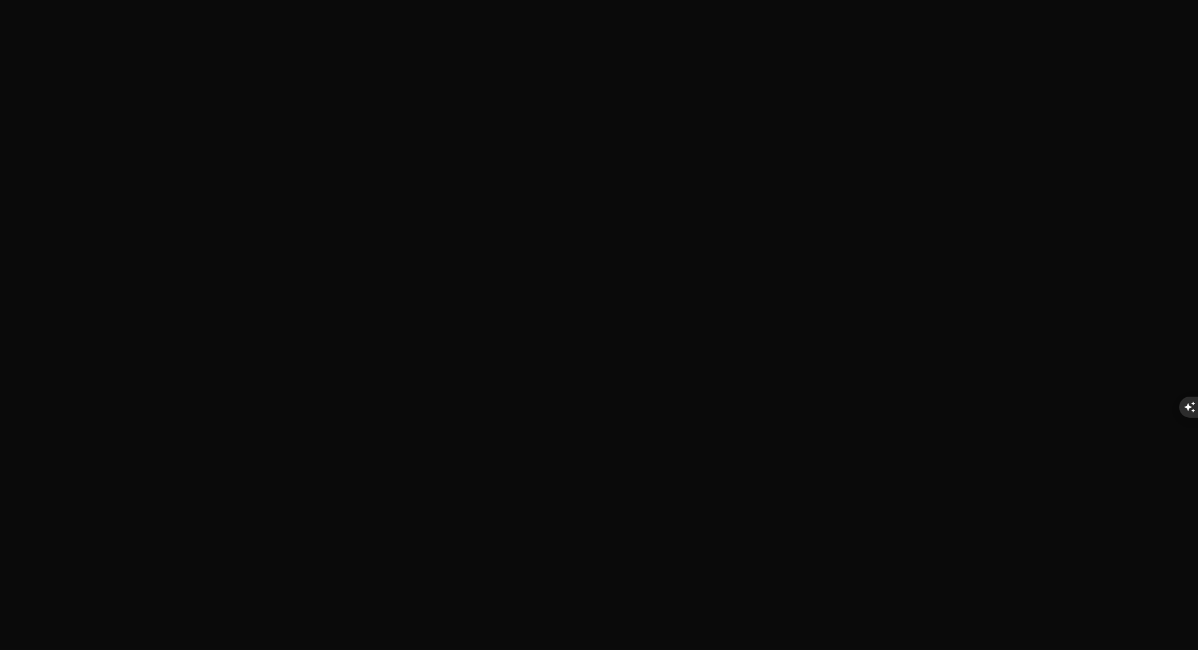
type textarea "x"
type textarea "hur ska jag tänka om jag vill bygga en agent som har tillgång till en vectorba"
type textarea "x"
type textarea "hur ska jag tänka om jag vill bygga en agent som har tillgång till en vectorbas"
type textarea "x"
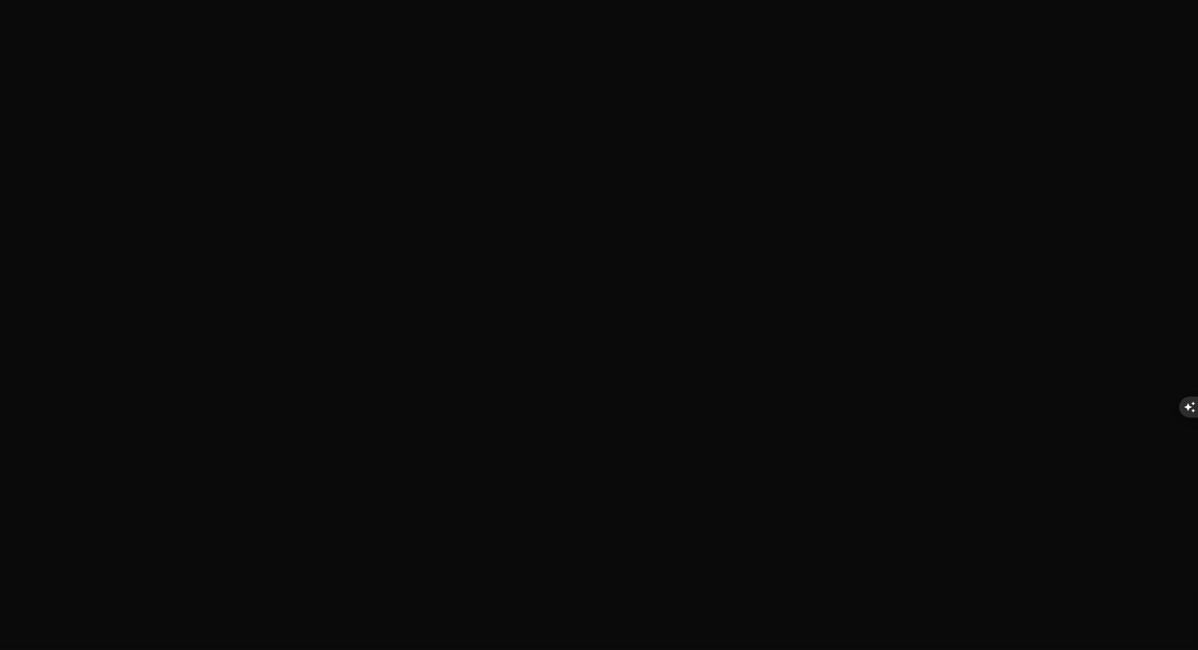
type textarea "hur ska jag tänka om jag vill bygga en agent som har tillgång till en vectorbase"
type textarea "x"
type textarea "hur ska jag tänka om jag vill bygga en agent som har tillgång till en vectorbase"
type textarea "x"
type textarea "hur ska jag tänka om jag vill bygga en agent som har tillgång till en vectorbas…"
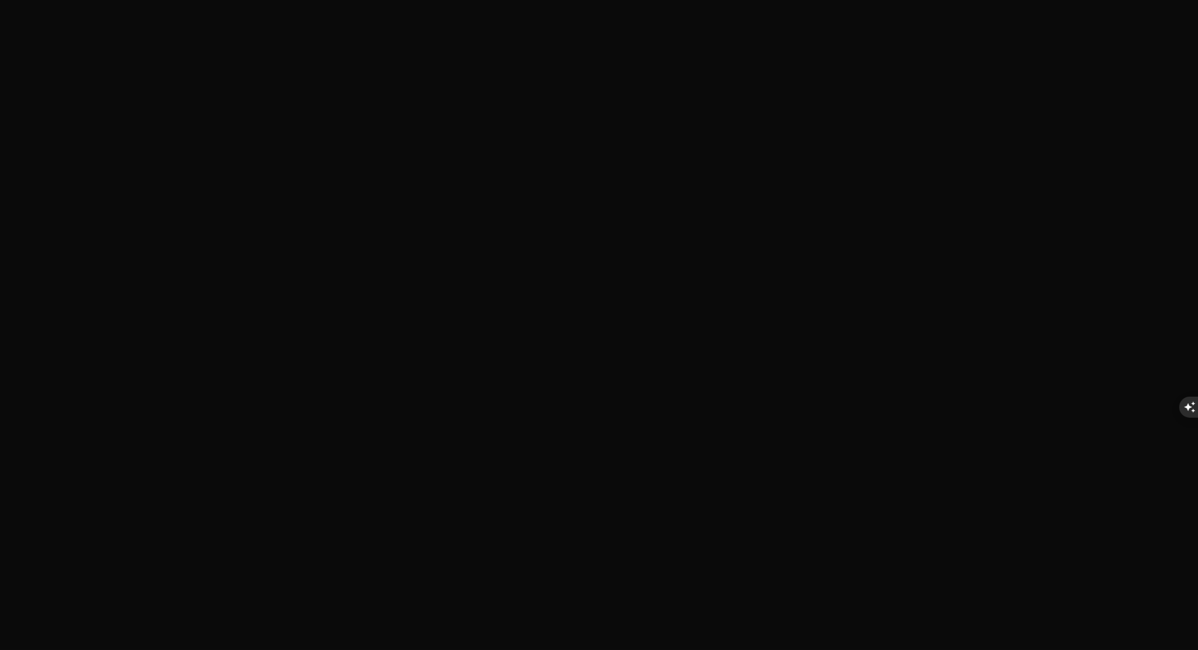
type textarea "x"
type textarea "hur ska jag tänka om jag vill bygga en agent som har tillgång till en vectorbas…"
type textarea "x"
type textarea "hur ska jag tänka om jag vill bygga en agent som har tillgång till en vectorbas…"
type textarea "x"
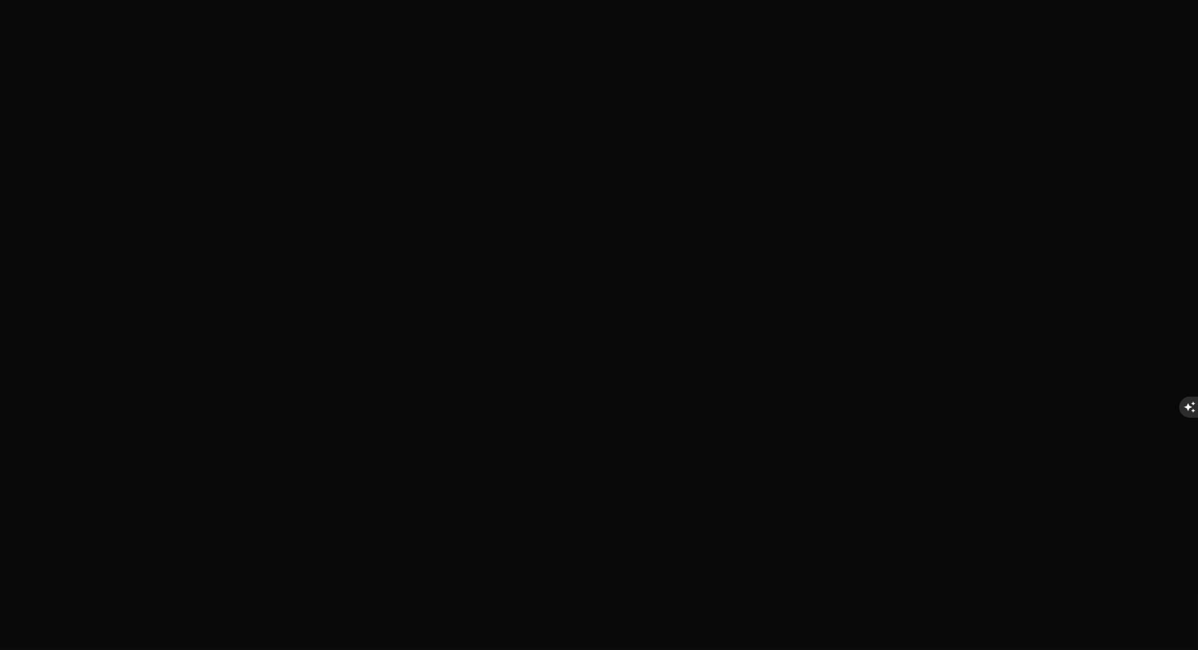
type textarea "hur ska jag tänka om jag vill bygga en agent som har tillgång till en vectorbas…"
type textarea "x"
type textarea "hur ska jag tänka om jag vill bygga en agent som har tillgång till en vectorbas…"
type textarea "x"
type textarea "hur ska jag tänka om jag vill bygga en agent som har tillgång till en vectorbas…"
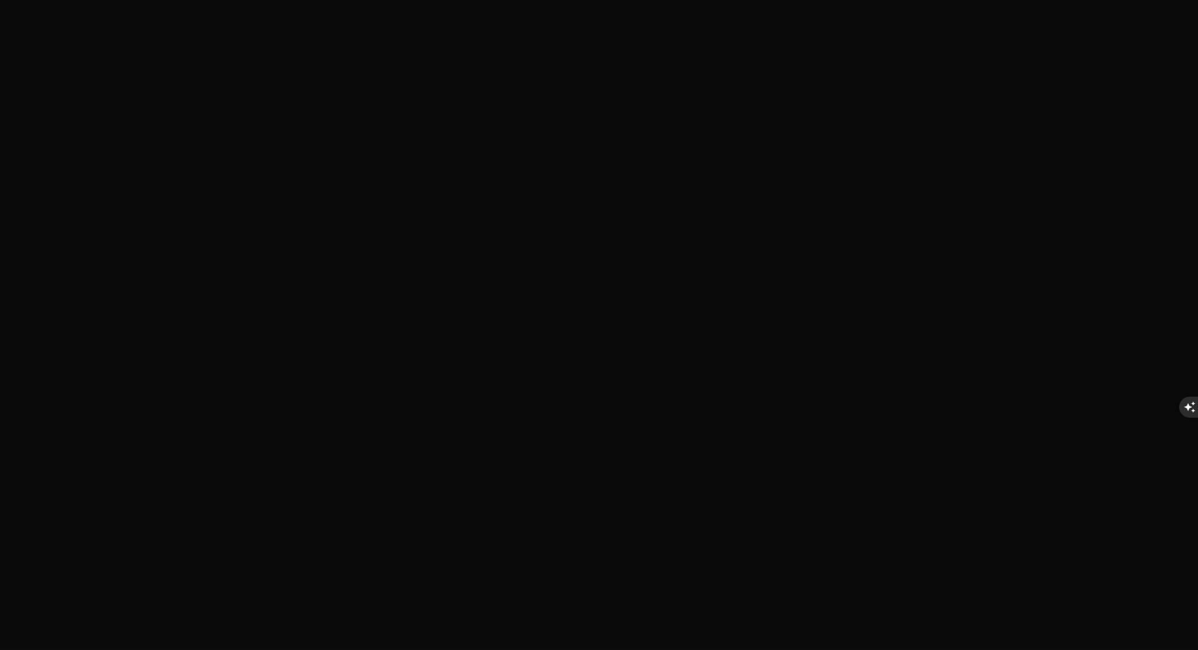
type textarea "x"
type textarea "hur ska jag tänka om jag vill bygga en agent som har tillgång till en vectorbas…"
type textarea "x"
type textarea "hur ska jag tänka om jag vill bygga en agent som har tillgång till en vectorbas…"
type textarea "x"
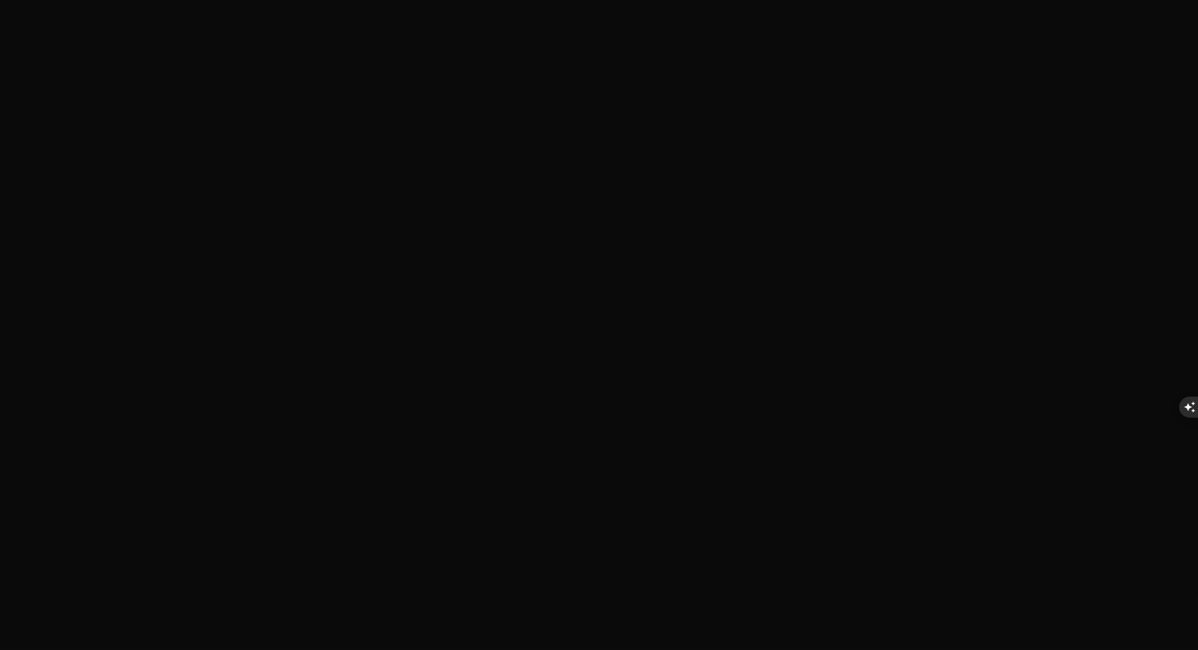
type textarea "hur ska jag tänka om jag vill bygga en agent som har tillgång till en vectorbas…"
type textarea "x"
type textarea "hur ska jag tänka om jag vill bygga en agent som har tillgång till en vectorbas…"
type textarea "x"
type textarea "hur ska jag tänka om jag vill bygga en agent som har tillgång till en vectorbas…"
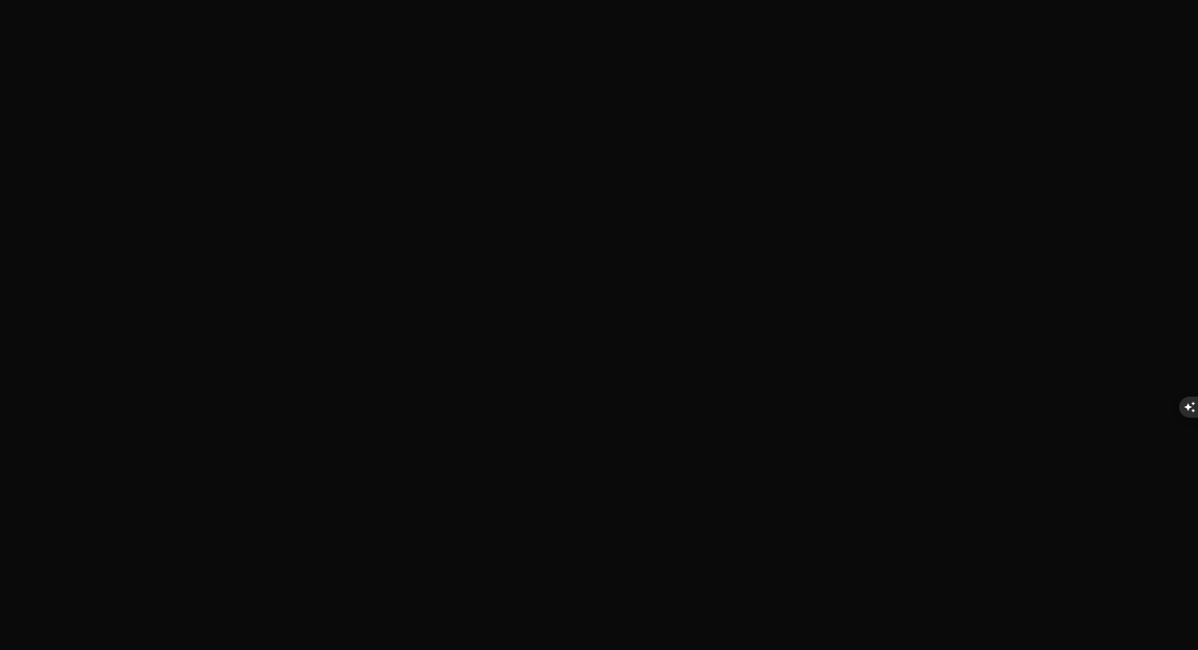
type textarea "x"
type textarea "hur ska jag tänka om jag vill bygga en agent som har tillgång till en vectorbas…"
type textarea "x"
type textarea "hur ska jag tänka om jag vill bygga en agent som har tillgång till en vectorbas…"
type textarea "x"
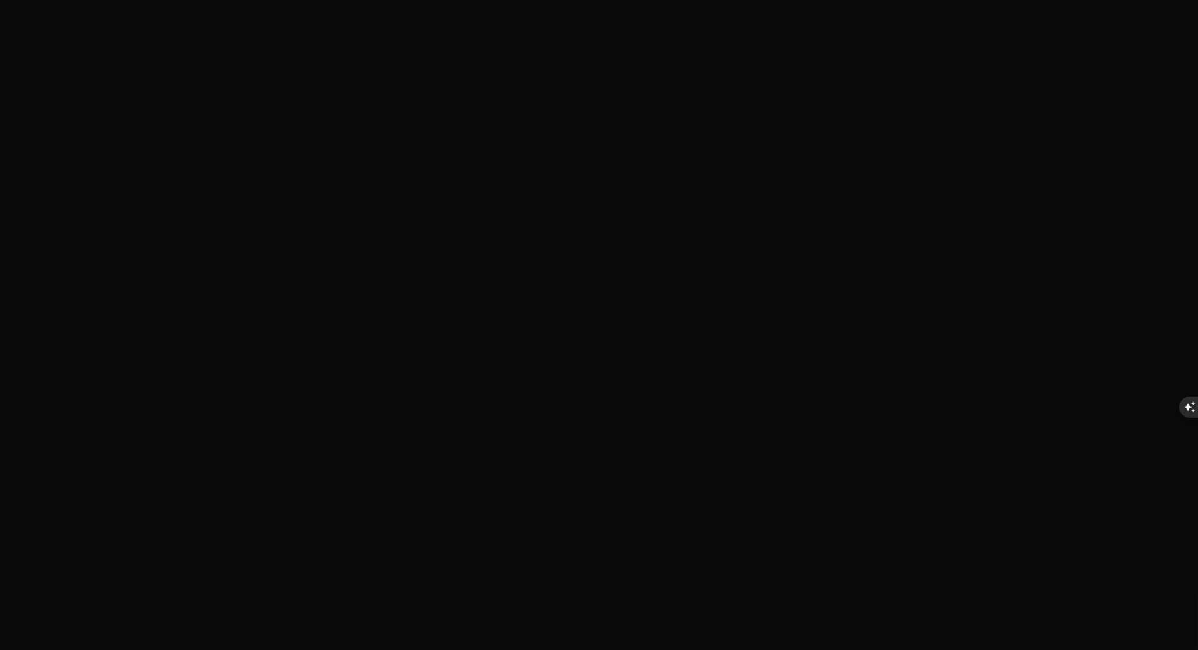
type textarea "hur ska jag tänka om jag vill bygga en agent som har tillgång till en vectorbas…"
type textarea "x"
type textarea "hur ska jag tänka om jag vill bygga en agent som har tillgång till en vectorbas…"
type textarea "x"
type textarea "hur ska jag tänka om jag vill bygga en agent som har tillgång till en vectorbas…"
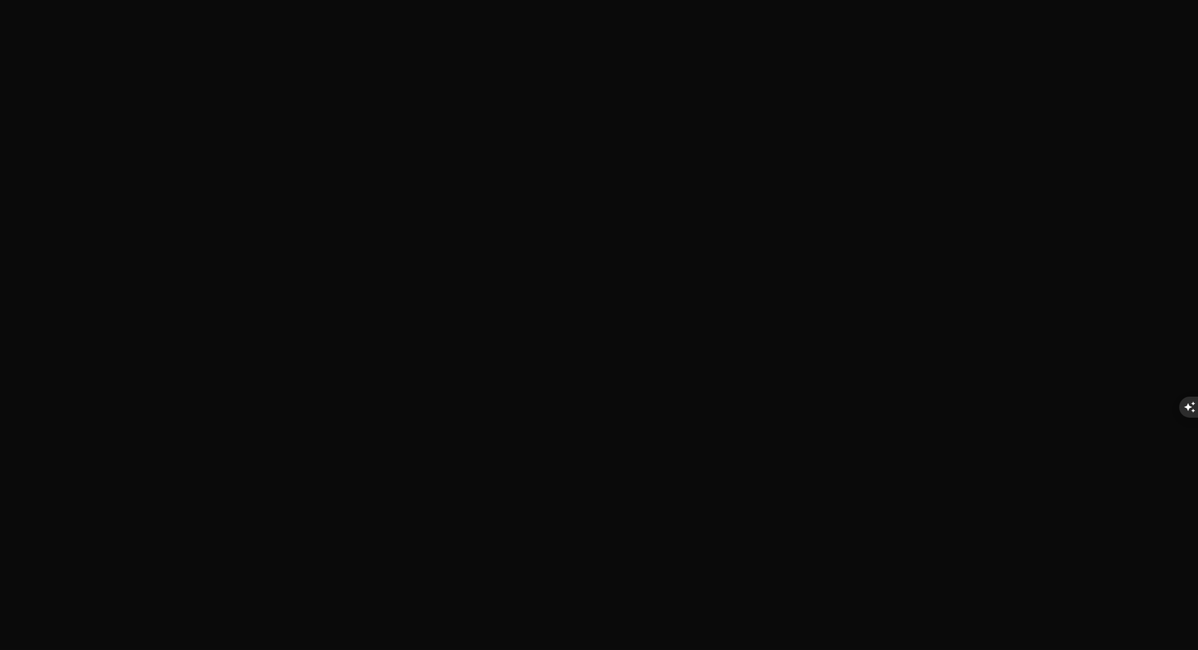
type textarea "x"
type textarea "hur ska jag tänka om jag vill bygga en agent som har tillgång till en vectorbas…"
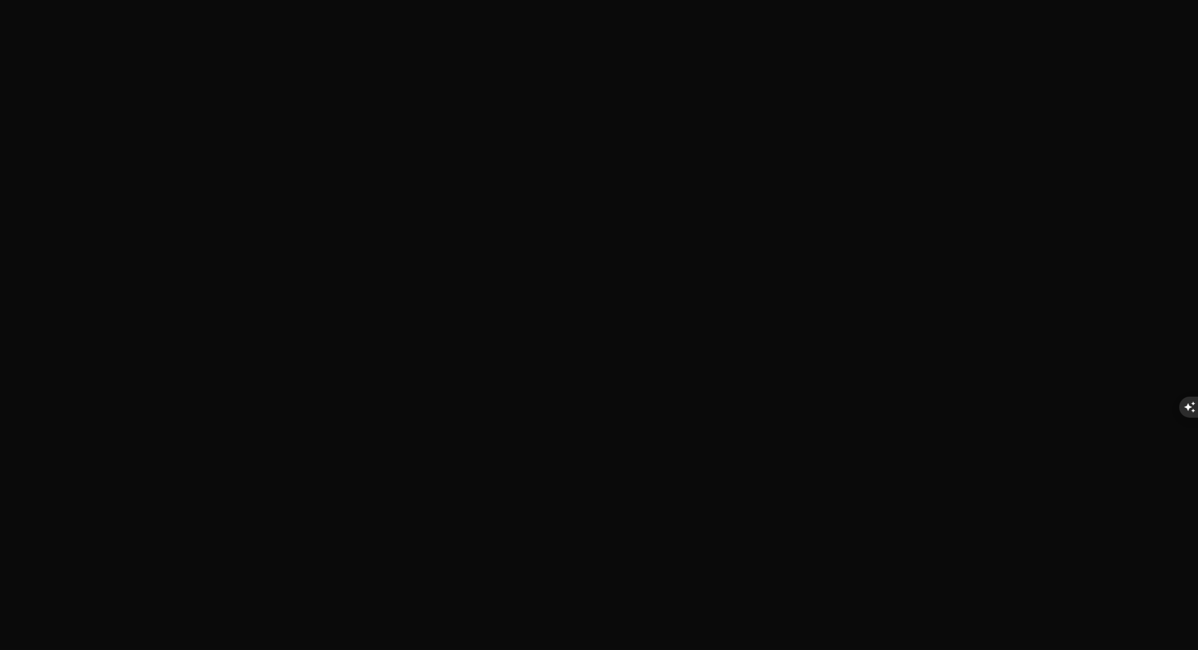
drag, startPoint x: 97, startPoint y: 98, endPoint x: 51, endPoint y: 60, distance: 59.1
copy p "hur ska jag tänka om jag vill bygga en agent baserad på gpt5 som har tillgång t…"
